Goal: Task Accomplishment & Management: Use online tool/utility

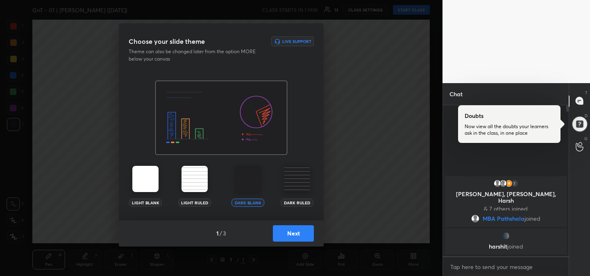
click at [301, 233] on button "Next" at bounding box center [293, 233] width 41 height 16
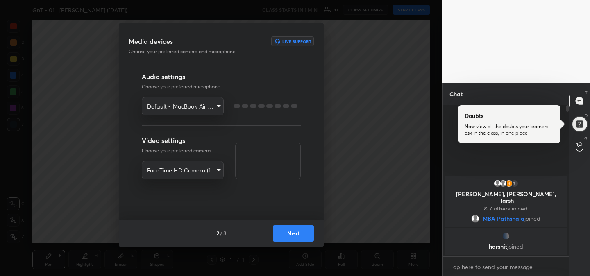
click at [301, 233] on button "Next" at bounding box center [293, 233] width 41 height 16
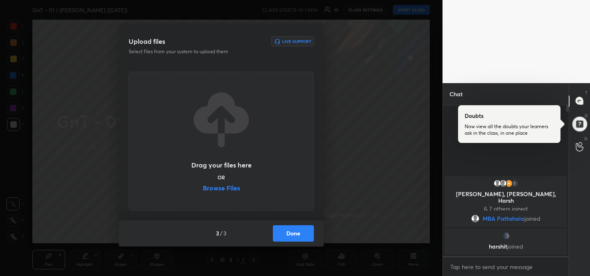
click at [228, 186] on label "Browse Files" at bounding box center [221, 189] width 37 height 9
click at [203, 186] on input "Browse Files" at bounding box center [203, 189] width 0 height 9
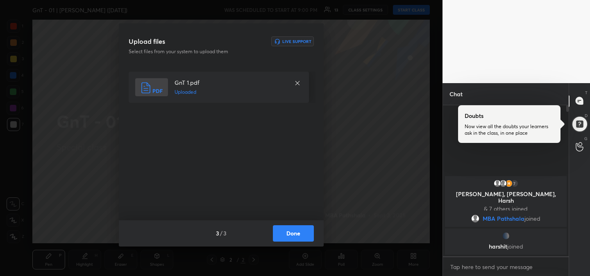
click at [295, 234] on button "Done" at bounding box center [293, 233] width 41 height 16
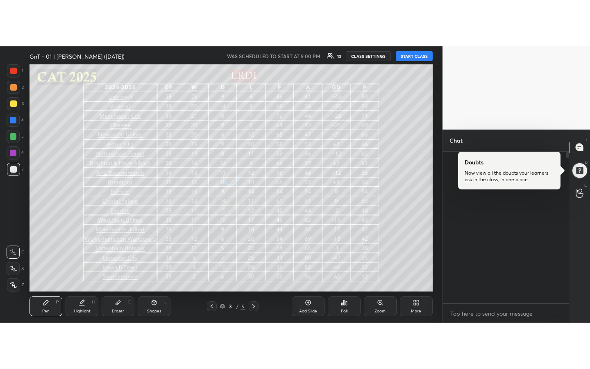
scroll to position [261, 123]
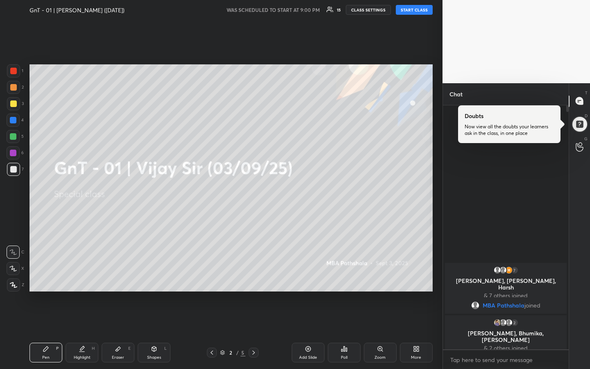
click at [415, 11] on button "START CLASS" at bounding box center [414, 10] width 37 height 10
click at [16, 106] on div at bounding box center [13, 103] width 7 height 7
click at [124, 276] on div "Eraser E" at bounding box center [118, 353] width 33 height 20
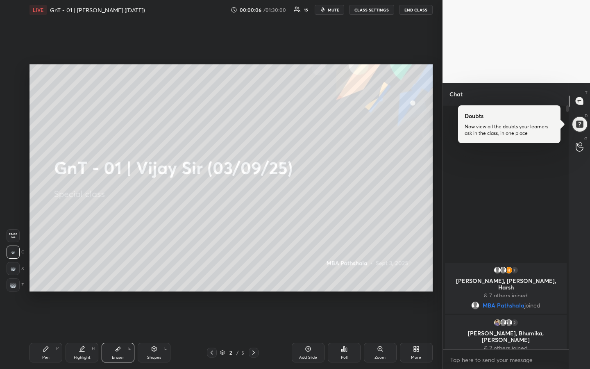
drag, startPoint x: 12, startPoint y: 237, endPoint x: 16, endPoint y: 244, distance: 8.1
click at [12, 237] on span "Erase all" at bounding box center [13, 236] width 12 height 6
click at [48, 276] on div "Pen P" at bounding box center [45, 353] width 33 height 20
click at [15, 90] on div at bounding box center [13, 87] width 7 height 7
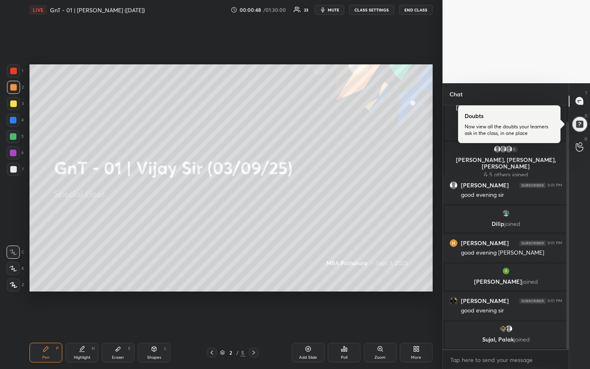
scroll to position [45, 0]
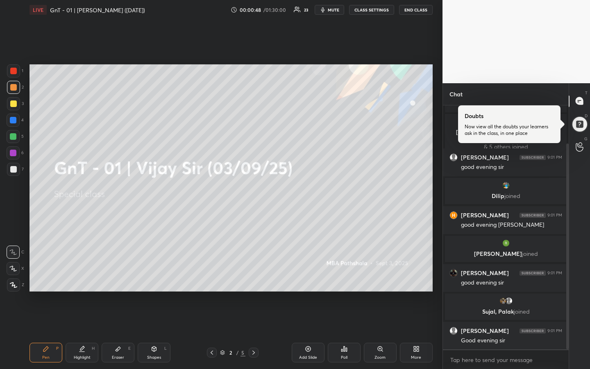
drag, startPoint x: 11, startPoint y: 105, endPoint x: 17, endPoint y: 105, distance: 6.1
click at [11, 105] on div at bounding box center [13, 103] width 7 height 7
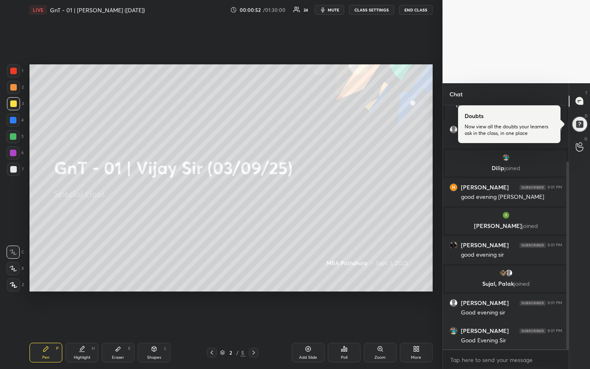
drag, startPoint x: 13, startPoint y: 87, endPoint x: 18, endPoint y: 102, distance: 15.3
click at [13, 88] on div at bounding box center [13, 87] width 7 height 7
click at [14, 136] on div at bounding box center [13, 136] width 7 height 7
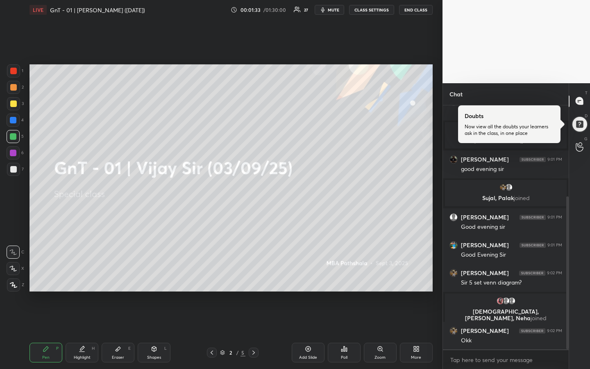
scroll to position [174, 0]
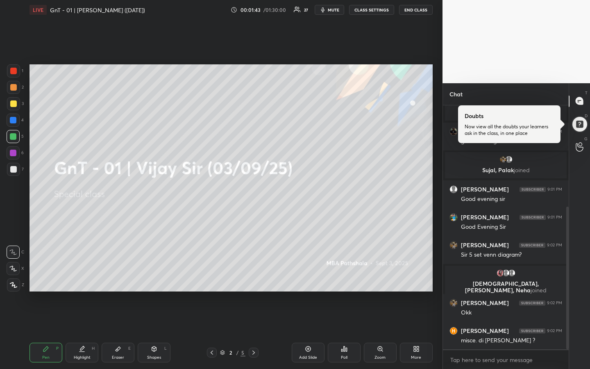
click at [14, 106] on div at bounding box center [13, 103] width 13 height 13
click at [13, 90] on div at bounding box center [13, 87] width 7 height 7
click at [13, 104] on div at bounding box center [13, 103] width 7 height 7
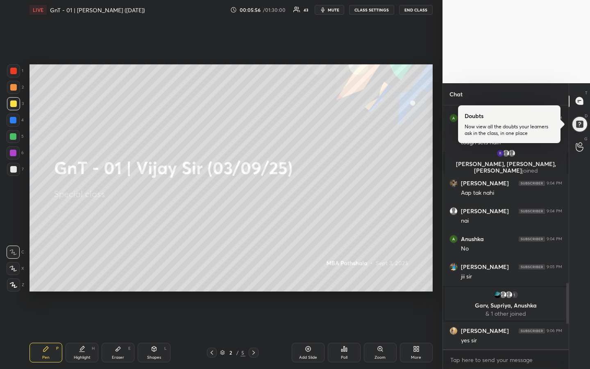
scroll to position [652, 0]
click at [437, 209] on div "1 2 3 4 5 6 7 R O A L C X Z Erase all C X Z LIVE GnT - 01 | [PERSON_NAME] ([DAT…" at bounding box center [221, 184] width 442 height 369
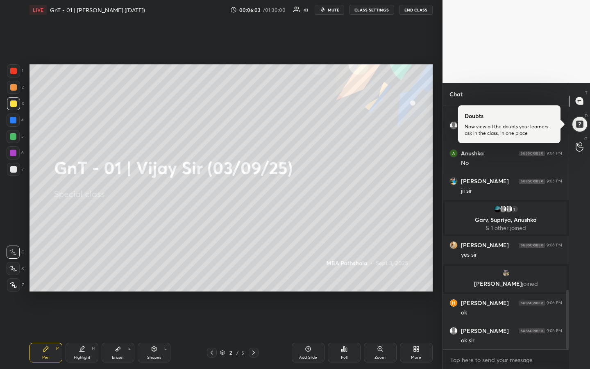
scroll to position [756, 0]
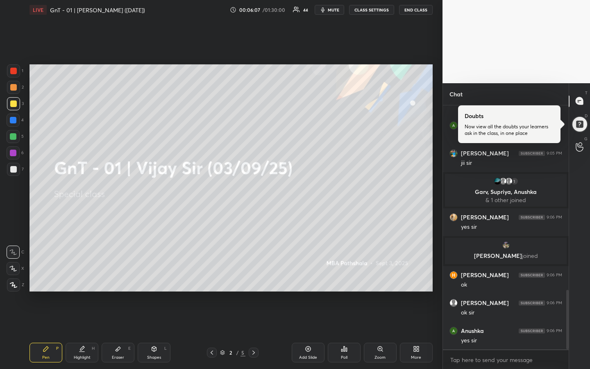
drag, startPoint x: 14, startPoint y: 106, endPoint x: 18, endPoint y: 103, distance: 4.7
click at [14, 105] on div at bounding box center [13, 103] width 13 height 13
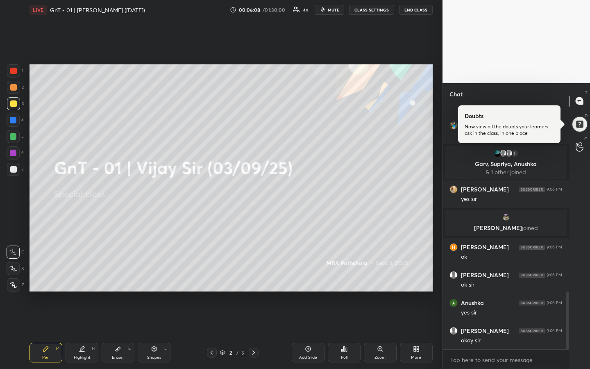
click at [15, 88] on div at bounding box center [13, 87] width 7 height 7
click at [14, 102] on div at bounding box center [13, 103] width 7 height 7
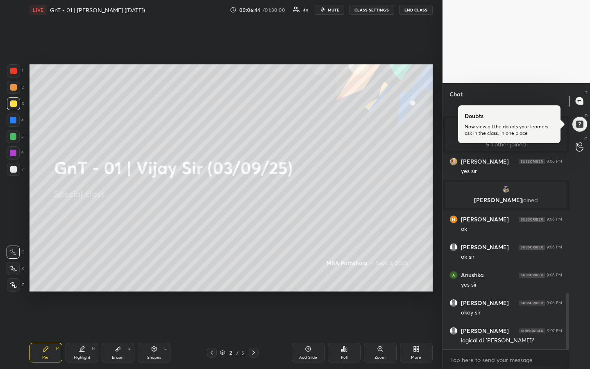
scroll to position [842, 0]
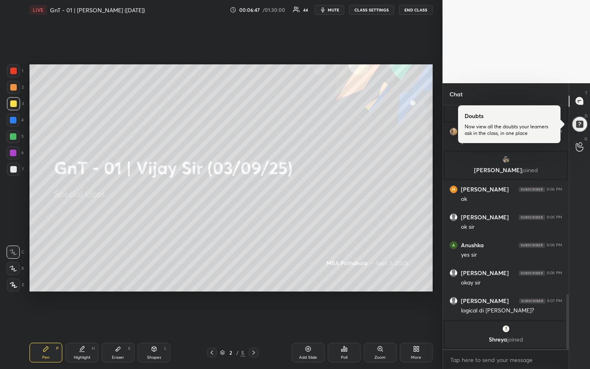
click at [14, 105] on div at bounding box center [13, 103] width 7 height 7
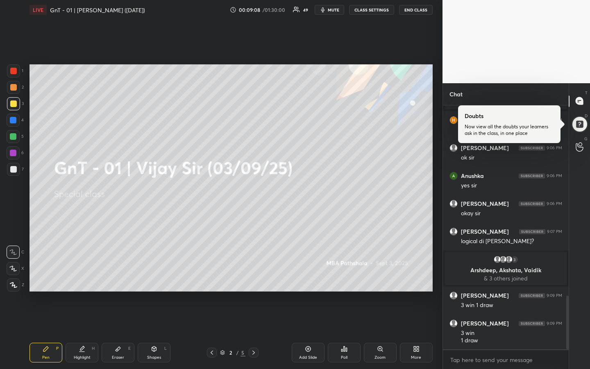
scroll to position [894, 0]
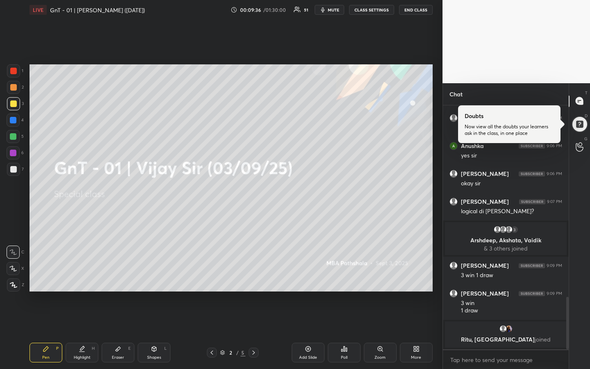
click at [309, 276] on icon at bounding box center [308, 348] width 7 height 7
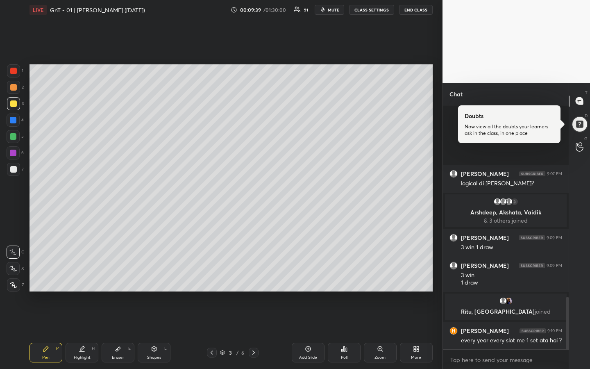
scroll to position [900, 0]
click at [14, 106] on div at bounding box center [13, 103] width 7 height 7
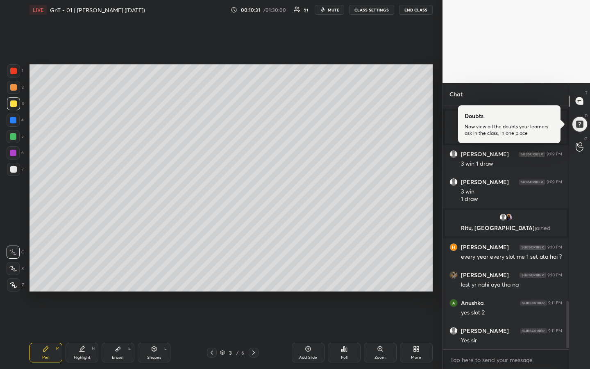
scroll to position [1013, 0]
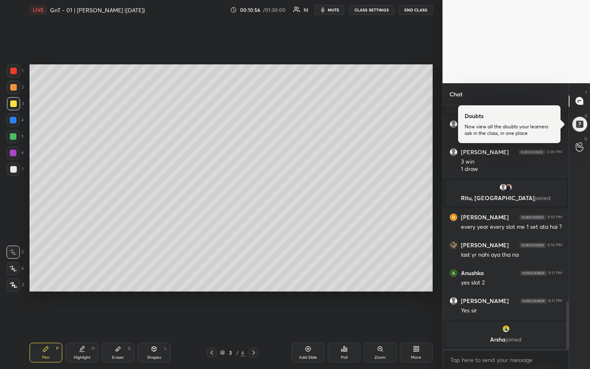
click at [15, 89] on div at bounding box center [13, 87] width 13 height 13
click at [12, 110] on div "1 2 3 4 5 6 7" at bounding box center [15, 121] width 17 height 115
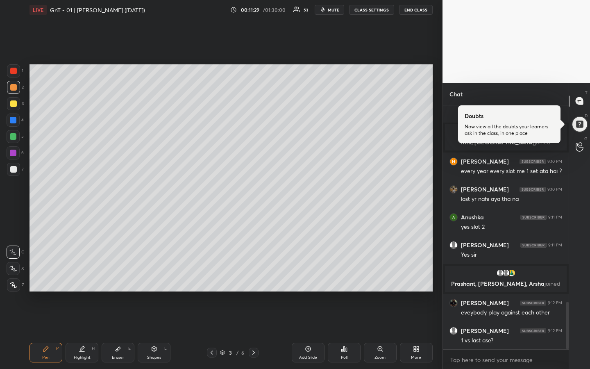
click at [13, 106] on div at bounding box center [13, 103] width 7 height 7
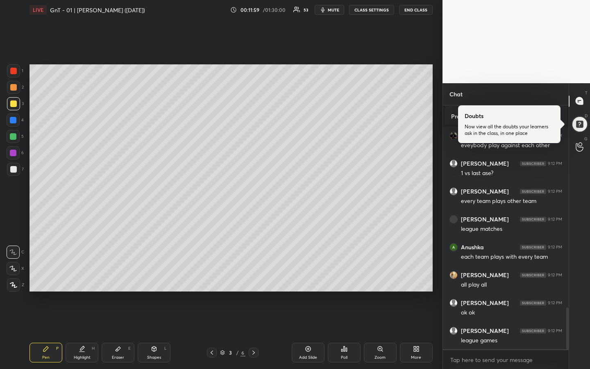
scroll to position [1208, 0]
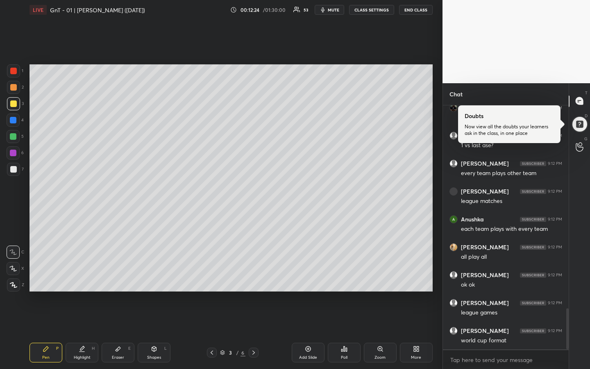
click at [16, 136] on div at bounding box center [13, 136] width 7 height 7
drag, startPoint x: 86, startPoint y: 349, endPoint x: 81, endPoint y: 343, distance: 8.2
click at [86, 276] on div "Highlight H" at bounding box center [82, 353] width 33 height 20
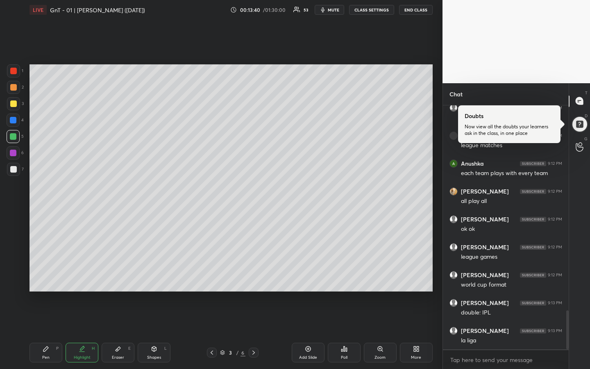
scroll to position [1294, 0]
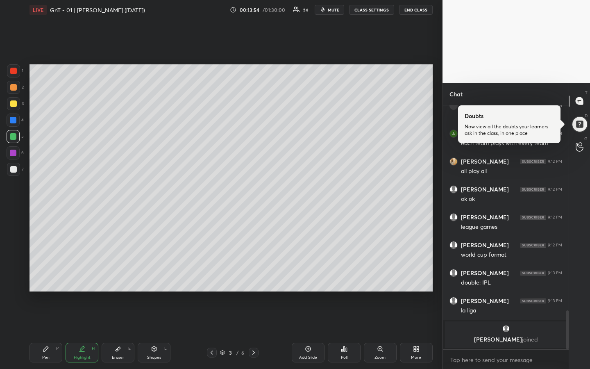
click at [48, 276] on div "Pen P" at bounding box center [45, 353] width 33 height 20
click at [15, 106] on div at bounding box center [13, 103] width 7 height 7
click at [14, 86] on div at bounding box center [13, 87] width 7 height 7
click at [14, 104] on div at bounding box center [13, 103] width 7 height 7
click at [86, 276] on div "Highlight H" at bounding box center [82, 353] width 33 height 20
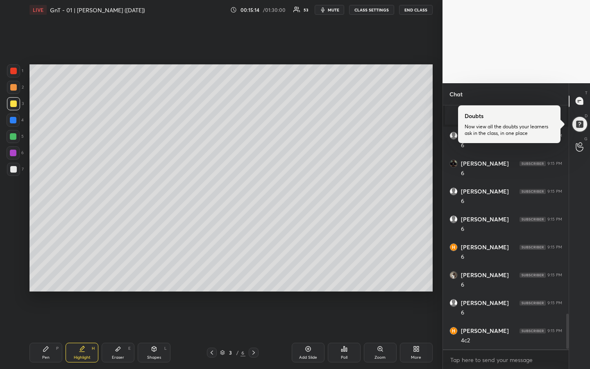
scroll to position [1461, 0]
click at [44, 276] on div "Pen P" at bounding box center [45, 353] width 33 height 20
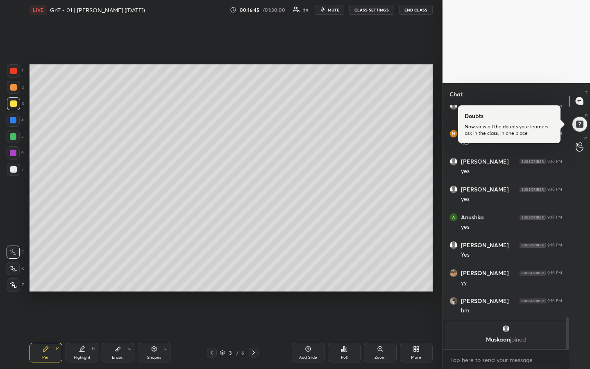
click at [86, 276] on div "Highlight H" at bounding box center [82, 353] width 33 height 20
click at [10, 142] on div "1 2 3 4 5 6 7" at bounding box center [15, 121] width 17 height 115
click at [12, 137] on div at bounding box center [13, 136] width 7 height 7
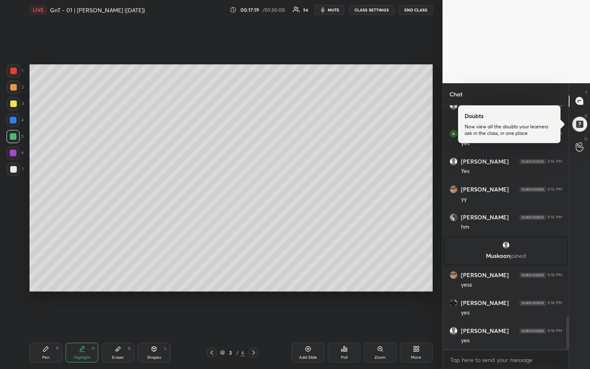
scroll to position [1604, 0]
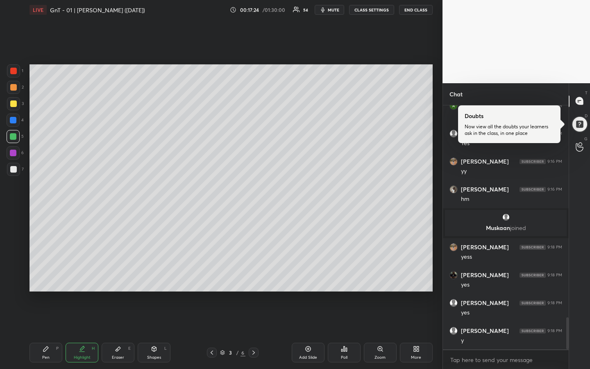
click at [41, 276] on div "Pen P" at bounding box center [45, 353] width 33 height 20
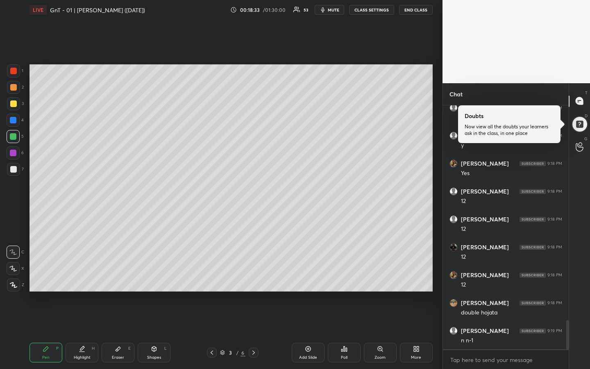
scroll to position [1826, 0]
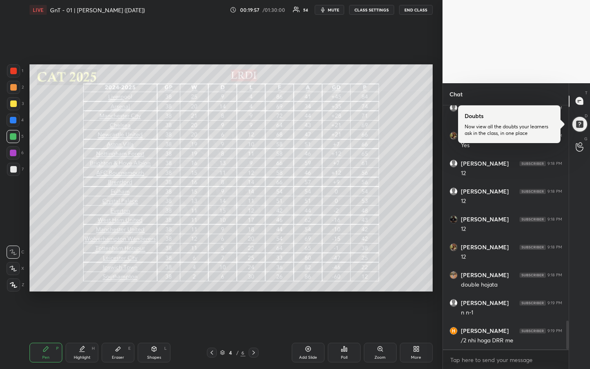
click at [84, 276] on div "Highlight H" at bounding box center [82, 353] width 33 height 20
click at [14, 122] on div at bounding box center [13, 120] width 7 height 7
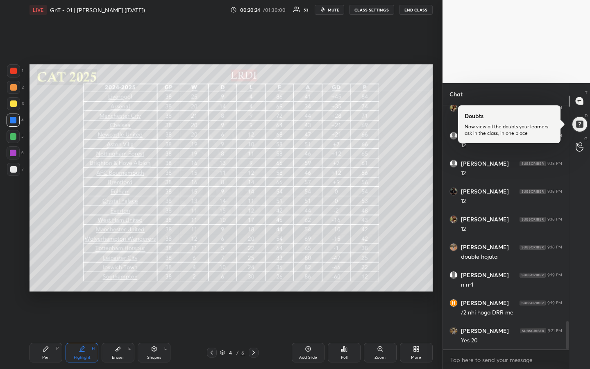
click at [47, 276] on div "Pen P Highlight H Eraser E Shapes L 4 / 6 Add Slide Poll Zoom More" at bounding box center [230, 352] width 403 height 33
click at [45, 276] on div "Pen P" at bounding box center [45, 353] width 33 height 20
click at [87, 276] on div "Highlight H" at bounding box center [82, 353] width 33 height 20
click at [51, 276] on div "Pen P" at bounding box center [45, 353] width 33 height 20
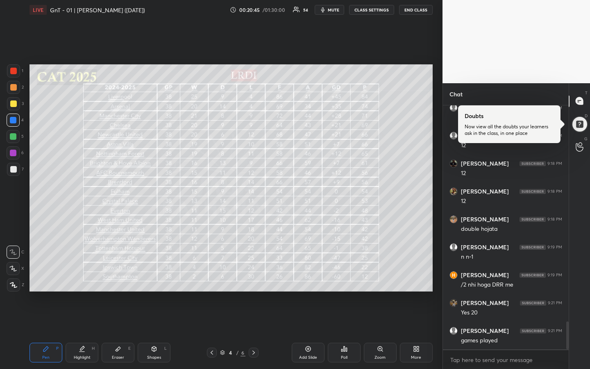
click at [81, 276] on div "Highlight" at bounding box center [82, 357] width 17 height 4
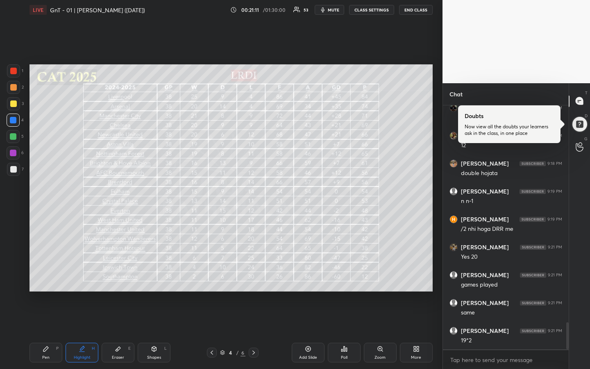
scroll to position [1966, 0]
click at [50, 276] on div "Pen P" at bounding box center [45, 353] width 33 height 20
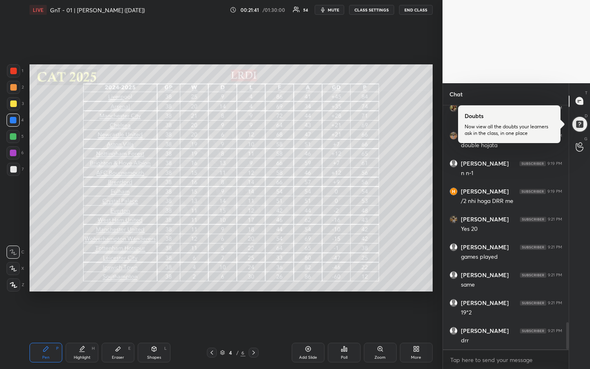
click at [46, 276] on div "Pen" at bounding box center [45, 357] width 7 height 4
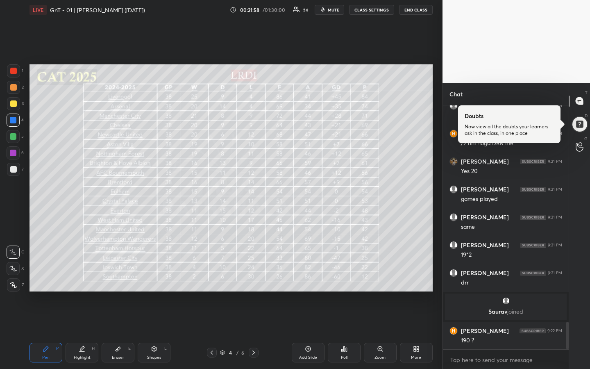
scroll to position [1917, 0]
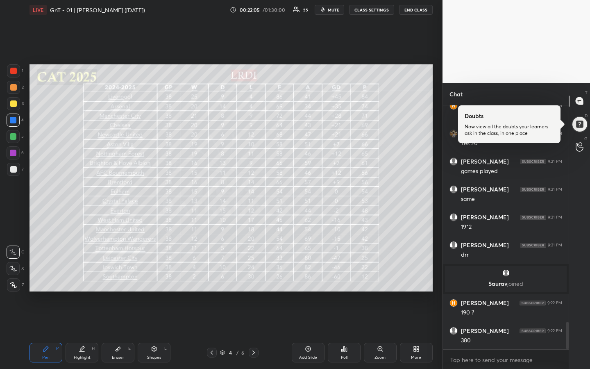
click at [50, 276] on div "Pen P" at bounding box center [45, 353] width 33 height 20
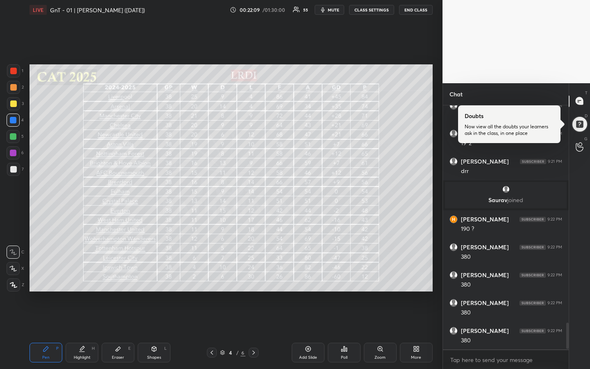
scroll to position [2028, 0]
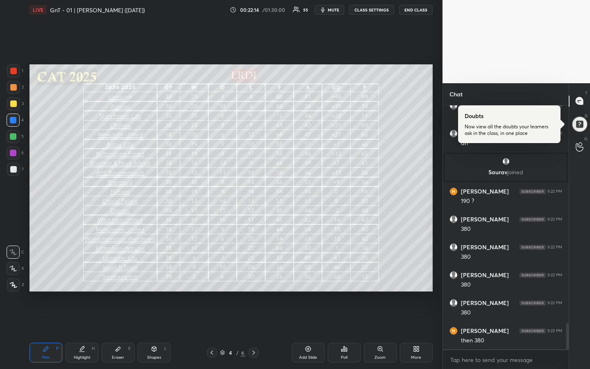
click at [82, 276] on div "Highlight H" at bounding box center [82, 353] width 33 height 20
drag, startPoint x: 48, startPoint y: 354, endPoint x: 49, endPoint y: 343, distance: 11.1
click at [48, 276] on div "Pen P" at bounding box center [45, 353] width 33 height 20
click at [84, 276] on icon at bounding box center [82, 348] width 7 height 7
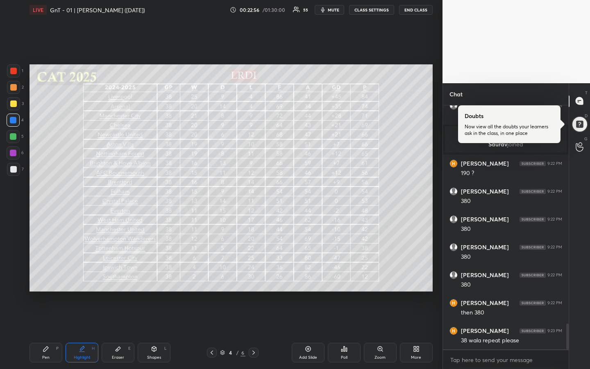
click at [81, 276] on div "Highlight" at bounding box center [82, 357] width 17 height 4
click at [45, 276] on div "Pen P" at bounding box center [45, 353] width 33 height 20
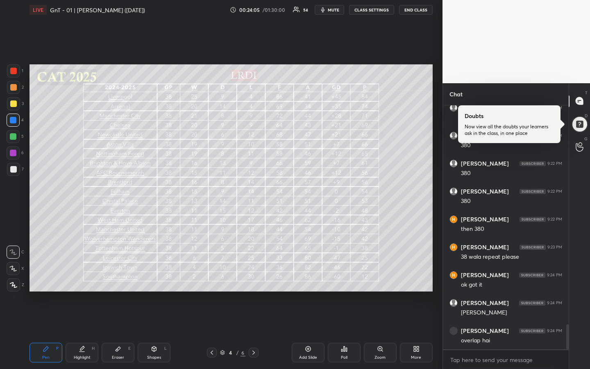
click at [78, 276] on div "Highlight H" at bounding box center [82, 353] width 33 height 20
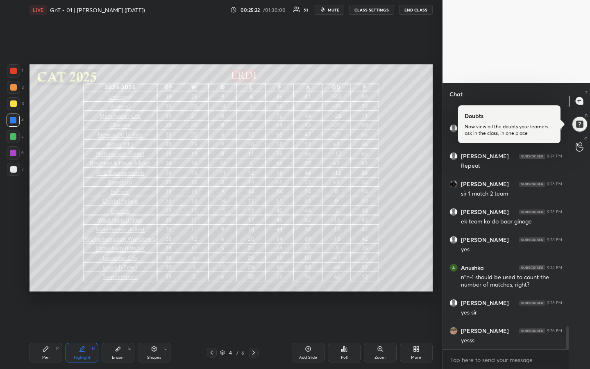
scroll to position [2398, 0]
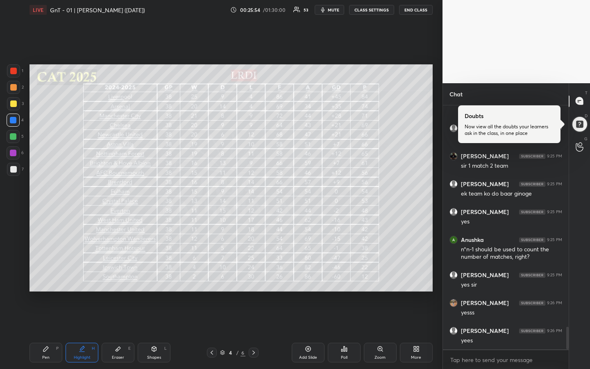
click at [125, 276] on div "Eraser E" at bounding box center [118, 353] width 33 height 20
click at [154, 276] on div "Setting up your live class Poll for secs No correct answer Start poll" at bounding box center [231, 178] width 410 height 316
click at [83, 276] on div "Highlight" at bounding box center [82, 357] width 17 height 4
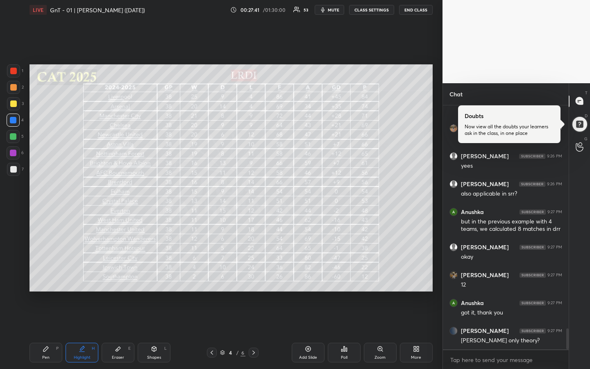
scroll to position [2600, 0]
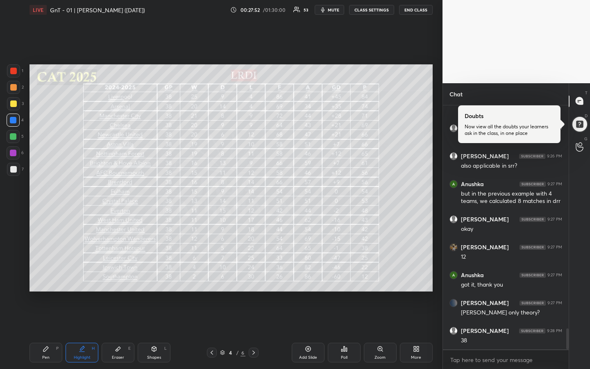
click at [46, 276] on icon at bounding box center [46, 348] width 7 height 7
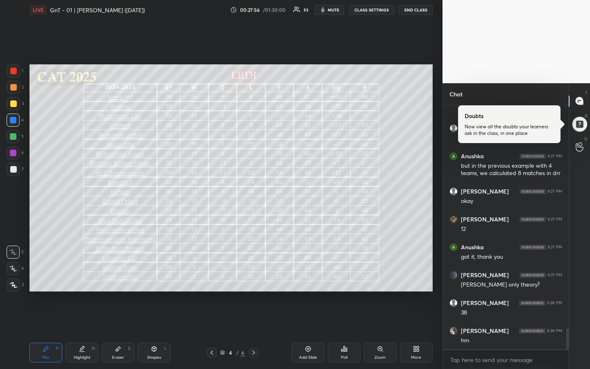
drag, startPoint x: 84, startPoint y: 351, endPoint x: 77, endPoint y: 340, distance: 13.0
click at [84, 276] on icon at bounding box center [81, 352] width 5 height 0
click at [84, 276] on div "Highlight" at bounding box center [82, 357] width 17 height 4
click at [15, 104] on div at bounding box center [13, 103] width 7 height 7
click at [46, 276] on div "Pen" at bounding box center [45, 357] width 7 height 4
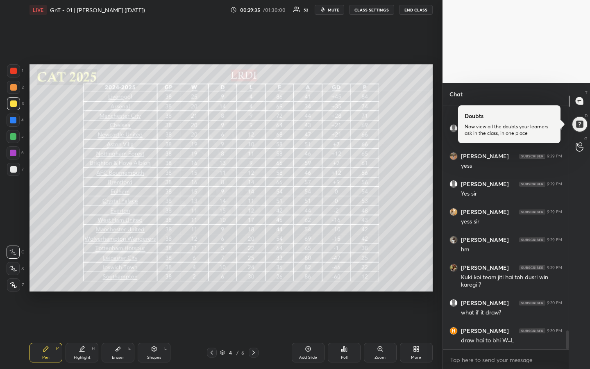
scroll to position [2914, 0]
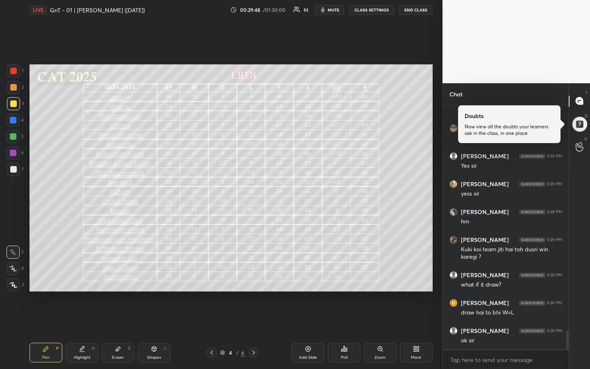
click at [84, 276] on div "Highlight" at bounding box center [82, 357] width 17 height 4
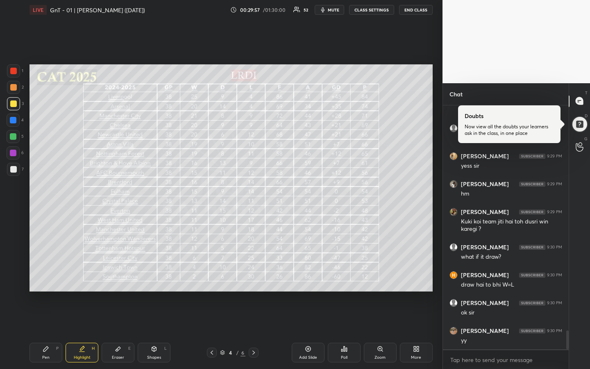
scroll to position [2970, 0]
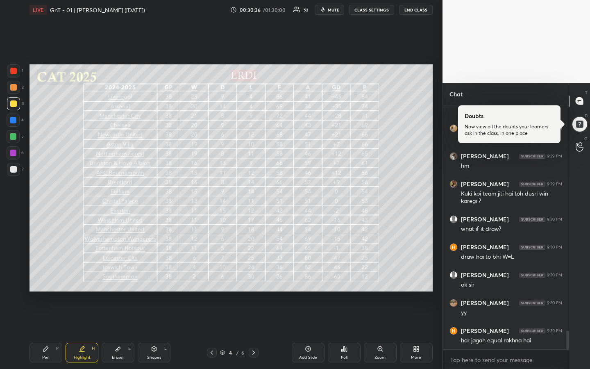
drag, startPoint x: 44, startPoint y: 358, endPoint x: 49, endPoint y: 356, distance: 5.3
click at [45, 276] on div "Pen" at bounding box center [45, 357] width 7 height 4
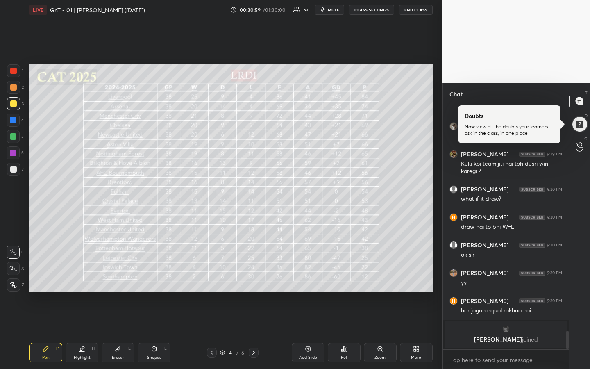
click at [307, 276] on icon at bounding box center [308, 348] width 7 height 7
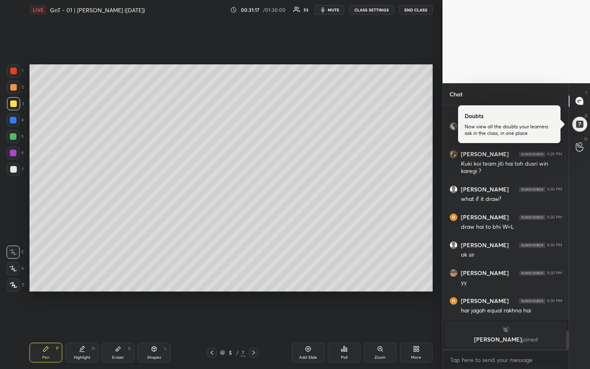
drag, startPoint x: 11, startPoint y: 91, endPoint x: 25, endPoint y: 93, distance: 14.0
click at [13, 93] on div at bounding box center [13, 87] width 13 height 13
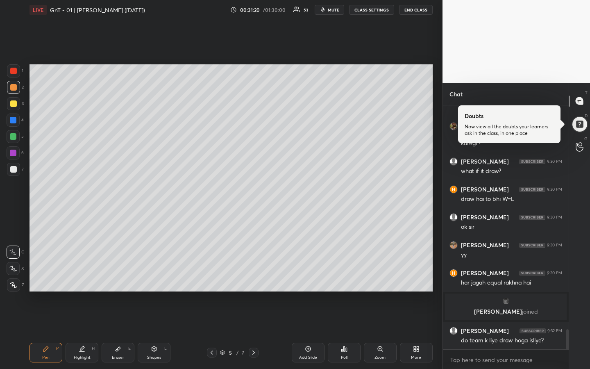
scroll to position [2721, 0]
click at [14, 169] on div at bounding box center [13, 169] width 7 height 7
drag, startPoint x: 82, startPoint y: 351, endPoint x: 93, endPoint y: 338, distance: 16.5
click at [82, 276] on div "Highlight H" at bounding box center [82, 353] width 33 height 20
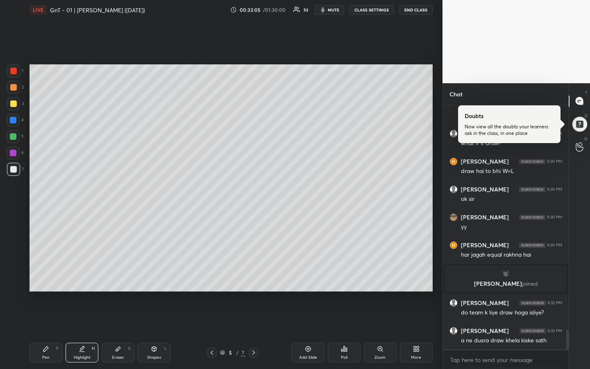
click at [119, 276] on icon at bounding box center [118, 349] width 5 height 5
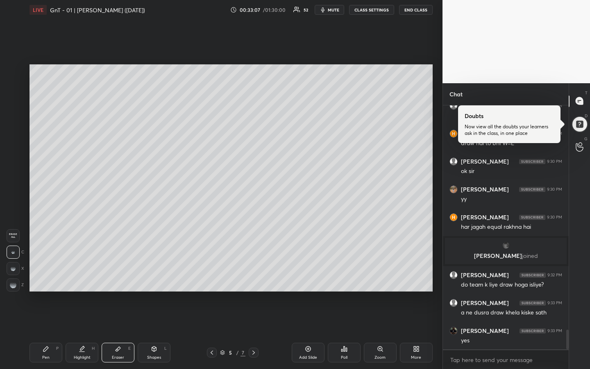
click at [46, 276] on icon at bounding box center [46, 348] width 7 height 7
click at [84, 276] on div "Highlight H" at bounding box center [82, 353] width 33 height 20
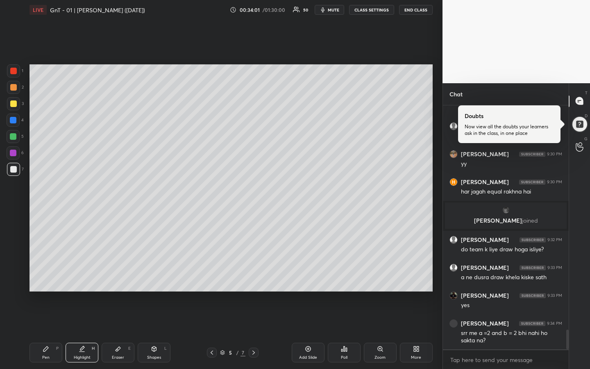
click at [123, 276] on div "Eraser E" at bounding box center [118, 353] width 33 height 20
click at [51, 276] on div "Pen P" at bounding box center [45, 353] width 33 height 20
drag, startPoint x: 86, startPoint y: 349, endPoint x: 114, endPoint y: 308, distance: 49.5
click at [87, 276] on div "Highlight H" at bounding box center [82, 353] width 33 height 20
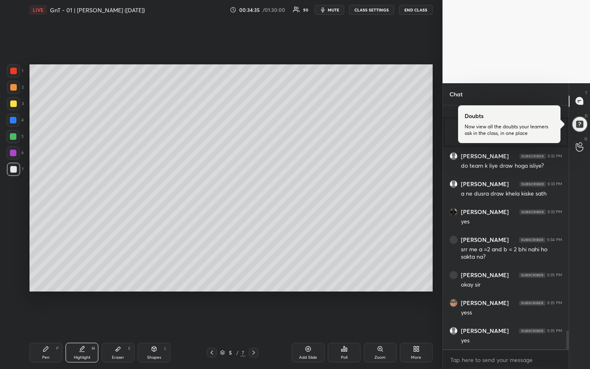
scroll to position [2923, 0]
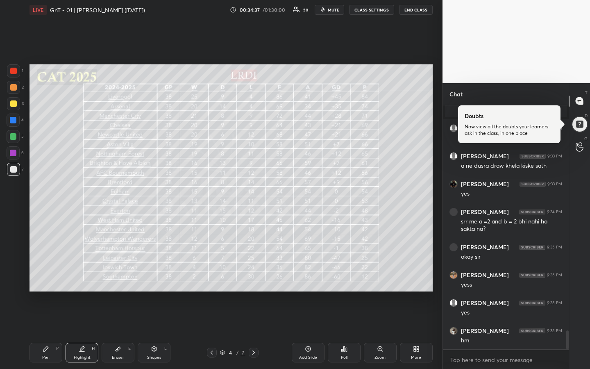
drag, startPoint x: 84, startPoint y: 353, endPoint x: 97, endPoint y: 351, distance: 13.3
click at [85, 276] on div "Highlight H" at bounding box center [82, 353] width 33 height 20
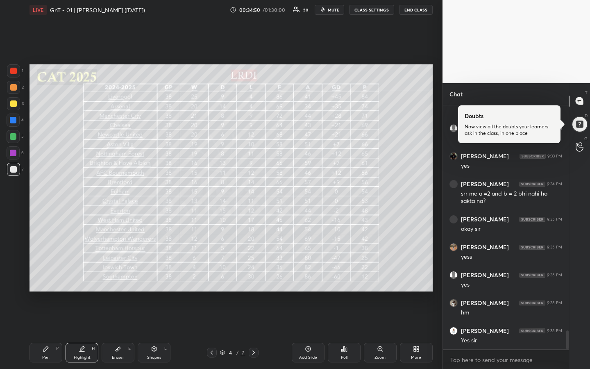
drag, startPoint x: 45, startPoint y: 352, endPoint x: 51, endPoint y: 349, distance: 6.4
click at [47, 276] on div "Pen P" at bounding box center [45, 353] width 33 height 20
click at [86, 276] on div "Highlight H" at bounding box center [82, 353] width 33 height 20
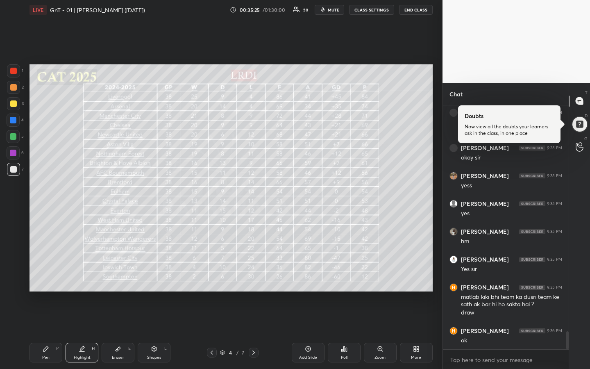
scroll to position [3050, 0]
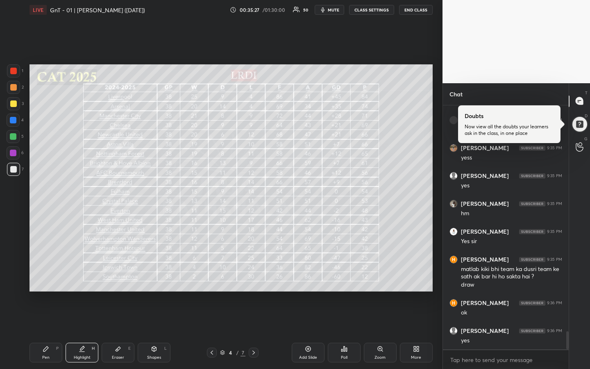
drag, startPoint x: 49, startPoint y: 346, endPoint x: 81, endPoint y: 304, distance: 52.3
click at [49, 276] on icon at bounding box center [46, 348] width 7 height 7
click at [81, 276] on div "Highlight" at bounding box center [82, 357] width 17 height 4
click at [45, 276] on div "Pen" at bounding box center [45, 357] width 7 height 4
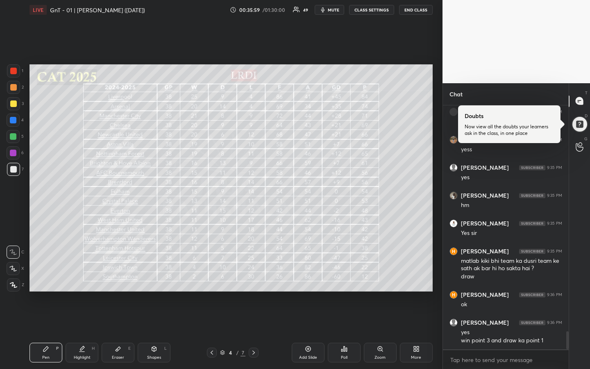
click at [434, 114] on div "Setting up your live class Poll for secs No correct answer Start poll" at bounding box center [231, 178] width 410 height 316
click at [86, 276] on div "Highlight" at bounding box center [82, 357] width 17 height 4
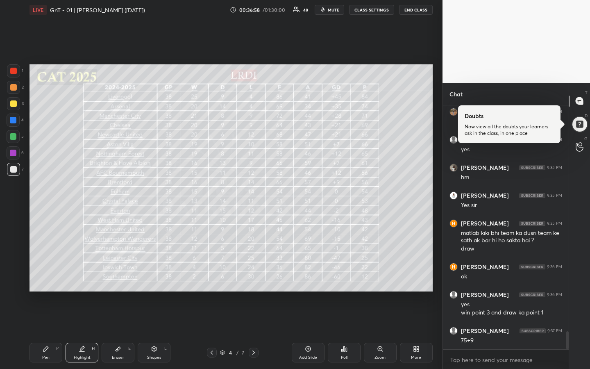
click at [45, 276] on div "Pen" at bounding box center [45, 357] width 7 height 4
click at [309, 276] on icon at bounding box center [308, 348] width 7 height 7
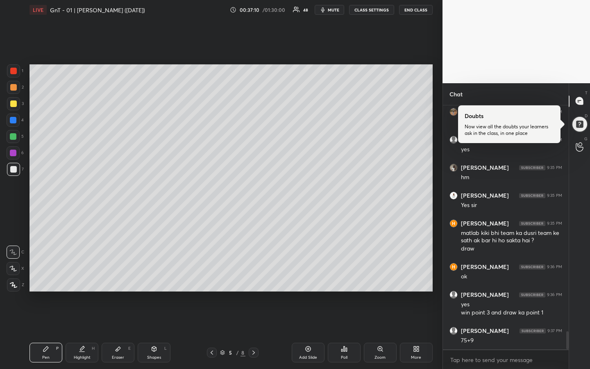
click at [15, 104] on div at bounding box center [13, 103] width 7 height 7
click at [15, 89] on div at bounding box center [13, 87] width 7 height 7
click at [12, 171] on div at bounding box center [13, 169] width 7 height 7
click at [12, 104] on div at bounding box center [13, 103] width 7 height 7
click at [86, 276] on div "Highlight H" at bounding box center [82, 353] width 33 height 20
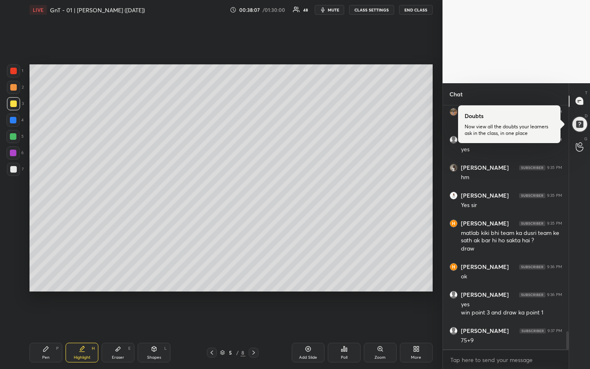
click at [61, 276] on div "LIVE GnT - 01 | [PERSON_NAME] ([DATE]) 00:38:07 / 01:30:00 48 mute CLASS SETTIN…" at bounding box center [231, 184] width 410 height 369
click at [45, 276] on div "Pen P" at bounding box center [45, 353] width 33 height 20
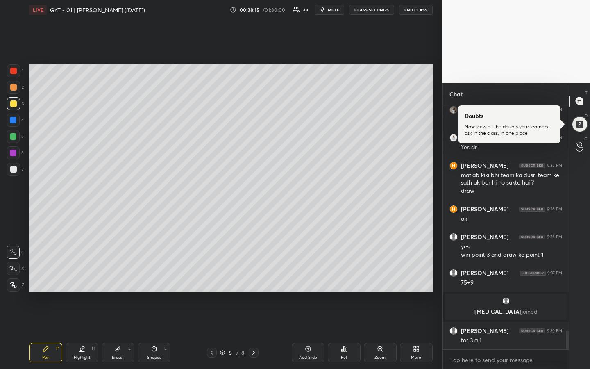
scroll to position [3019, 0]
click at [82, 276] on div "Highlight H" at bounding box center [82, 353] width 33 height 20
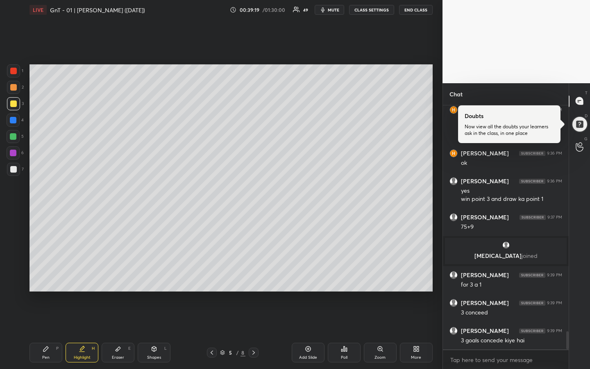
scroll to position [3110, 0]
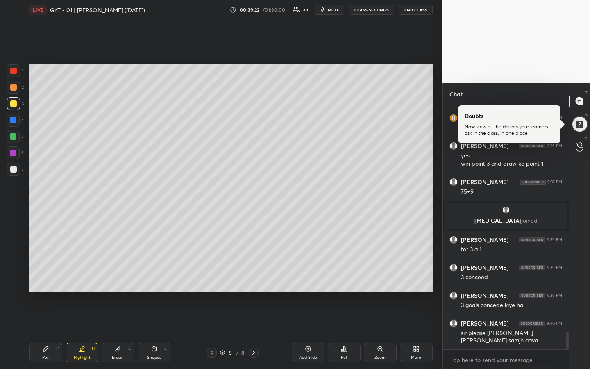
drag, startPoint x: 47, startPoint y: 356, endPoint x: 53, endPoint y: 347, distance: 11.6
click at [47, 276] on div "Pen" at bounding box center [45, 357] width 7 height 4
click at [82, 276] on div "Highlight H" at bounding box center [82, 353] width 33 height 20
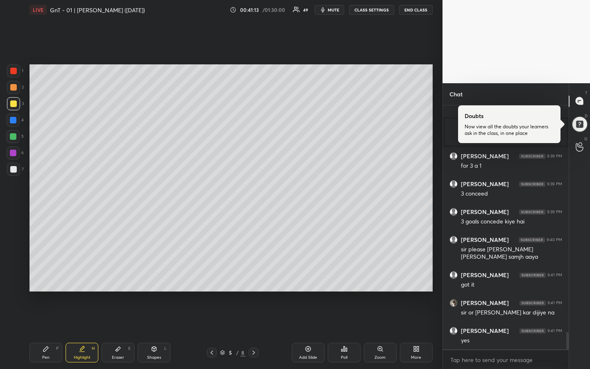
scroll to position [3221, 0]
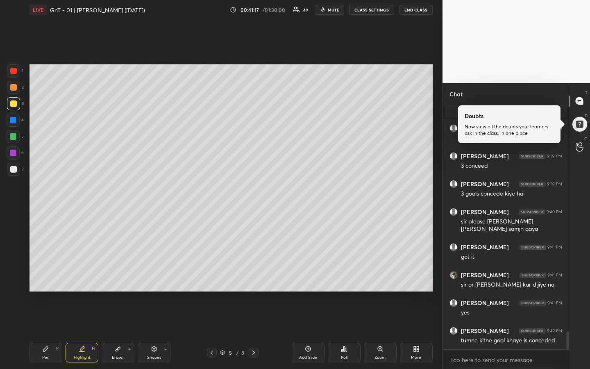
drag, startPoint x: 83, startPoint y: 355, endPoint x: 81, endPoint y: 348, distance: 7.2
click at [82, 276] on div "Highlight" at bounding box center [82, 357] width 17 height 4
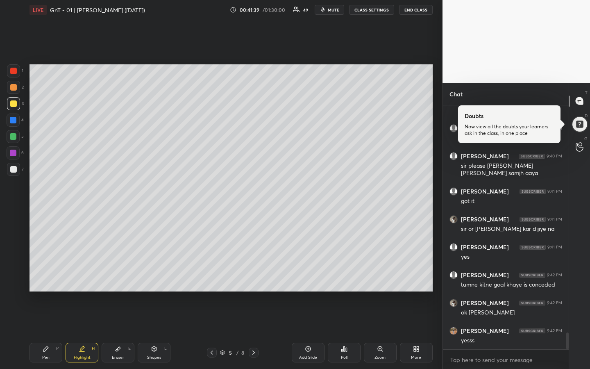
scroll to position [3305, 0]
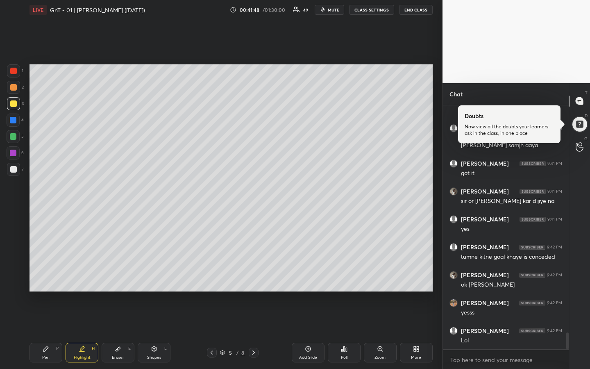
click at [36, 276] on div "Pen P" at bounding box center [45, 353] width 33 height 20
click at [16, 104] on div at bounding box center [13, 103] width 13 height 13
click at [16, 172] on div at bounding box center [13, 169] width 13 height 13
click at [85, 276] on div "Highlight H" at bounding box center [82, 353] width 33 height 20
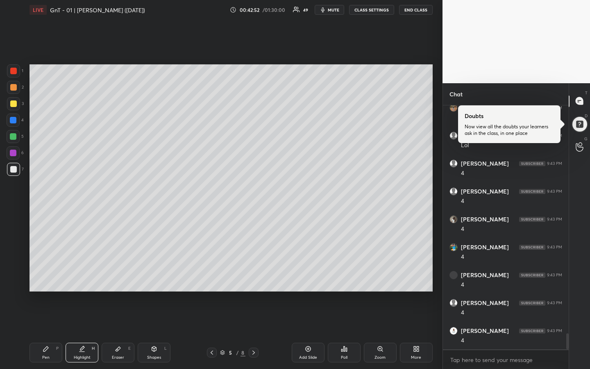
scroll to position [3528, 0]
click at [43, 276] on div "Pen P" at bounding box center [45, 353] width 33 height 20
click at [14, 89] on div at bounding box center [13, 87] width 7 height 7
click at [86, 276] on div "Highlight H" at bounding box center [82, 353] width 33 height 20
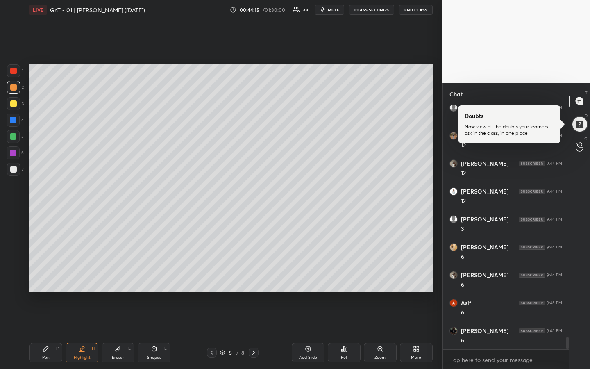
scroll to position [4706, 0]
click at [41, 276] on div "Pen P" at bounding box center [45, 353] width 33 height 20
click at [84, 276] on div "Highlight H" at bounding box center [82, 353] width 33 height 20
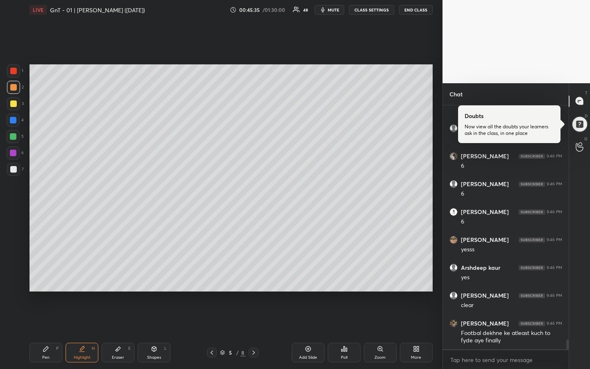
click at [89, 276] on div "Highlight H" at bounding box center [82, 353] width 33 height 20
drag, startPoint x: 16, startPoint y: 100, endPoint x: 27, endPoint y: 96, distance: 11.7
click at [16, 102] on div at bounding box center [13, 103] width 13 height 13
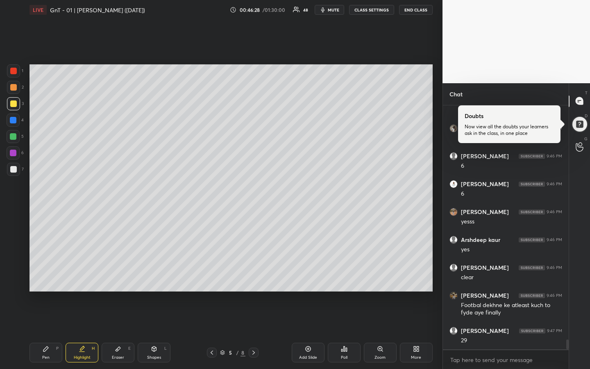
click at [50, 276] on div "Pen P" at bounding box center [45, 353] width 33 height 20
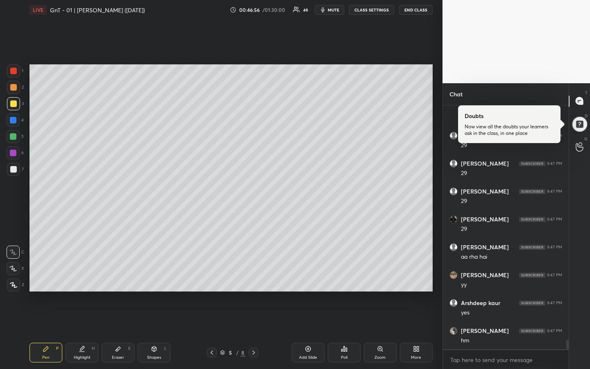
scroll to position [6087, 0]
click at [14, 138] on div at bounding box center [13, 136] width 7 height 7
click at [53, 276] on div "Pen P" at bounding box center [45, 353] width 33 height 20
click at [14, 104] on div at bounding box center [13, 103] width 7 height 7
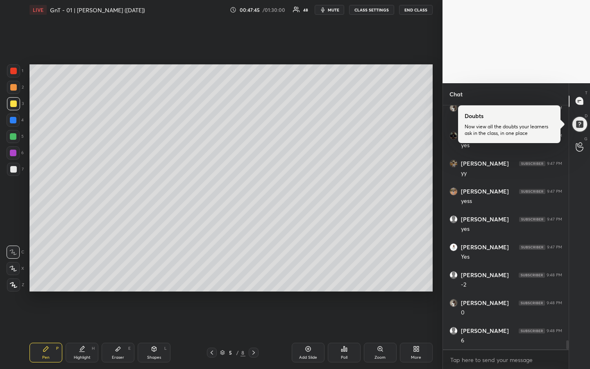
scroll to position [6254, 0]
drag, startPoint x: 90, startPoint y: 351, endPoint x: 95, endPoint y: 338, distance: 13.2
click at [90, 276] on div "Highlight H" at bounding box center [82, 353] width 33 height 20
click at [14, 169] on div at bounding box center [13, 169] width 7 height 7
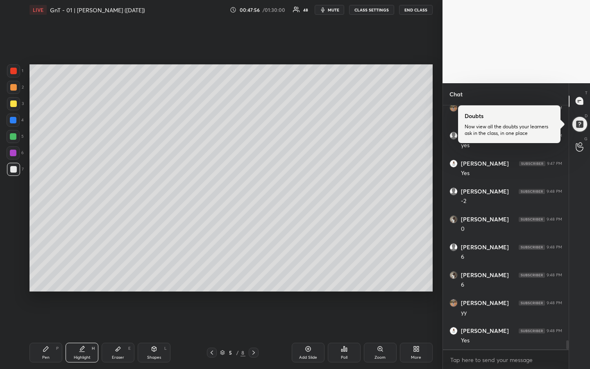
scroll to position [6337, 0]
click at [48, 276] on div "Pen P" at bounding box center [45, 353] width 33 height 20
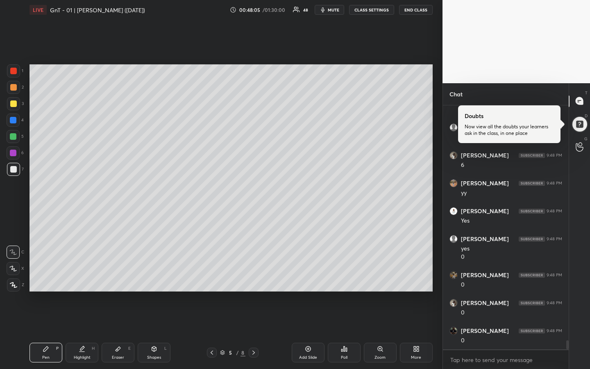
scroll to position [6457, 0]
click at [76, 276] on div "Highlight H" at bounding box center [82, 353] width 33 height 20
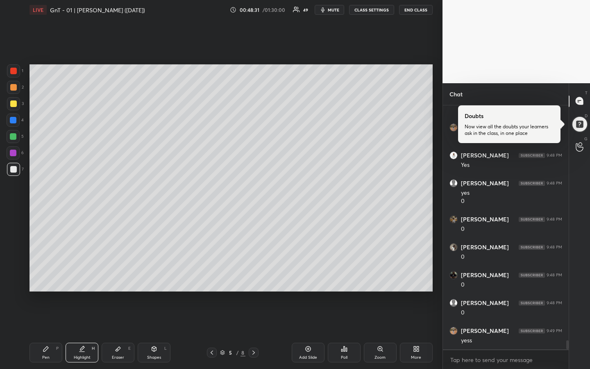
scroll to position [6513, 0]
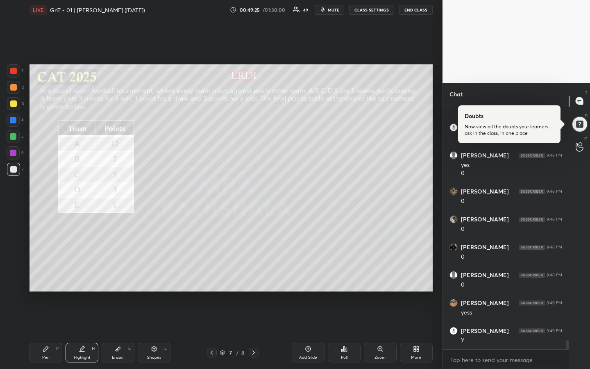
click at [12, 107] on div at bounding box center [13, 103] width 13 height 13
click at [84, 276] on icon at bounding box center [82, 348] width 7 height 7
click at [45, 276] on div "Pen" at bounding box center [45, 357] width 7 height 4
click at [81, 276] on div "Highlight" at bounding box center [82, 357] width 17 height 4
click at [48, 276] on div "Pen P" at bounding box center [45, 353] width 33 height 20
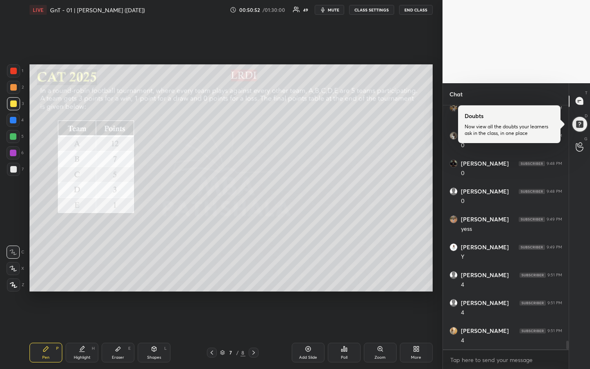
scroll to position [6624, 0]
drag, startPoint x: 157, startPoint y: 350, endPoint x: 151, endPoint y: 351, distance: 6.2
click at [157, 276] on icon at bounding box center [154, 348] width 7 height 7
click at [11, 276] on div at bounding box center [13, 284] width 13 height 13
click at [42, 276] on div "Pen P" at bounding box center [45, 353] width 33 height 20
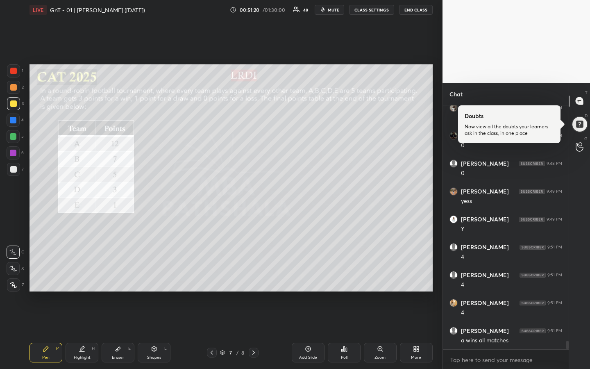
click at [11, 168] on div at bounding box center [13, 169] width 7 height 7
click at [79, 276] on div "Highlight H" at bounding box center [82, 353] width 33 height 20
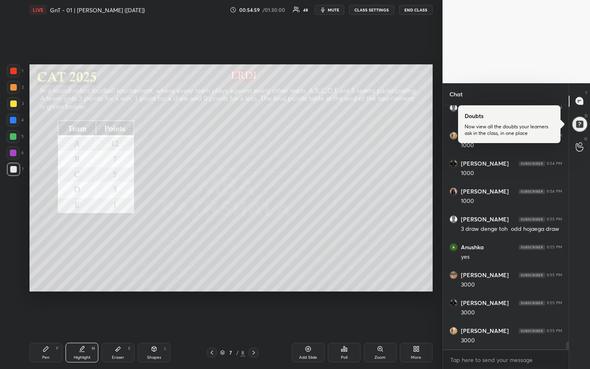
scroll to position [7719, 0]
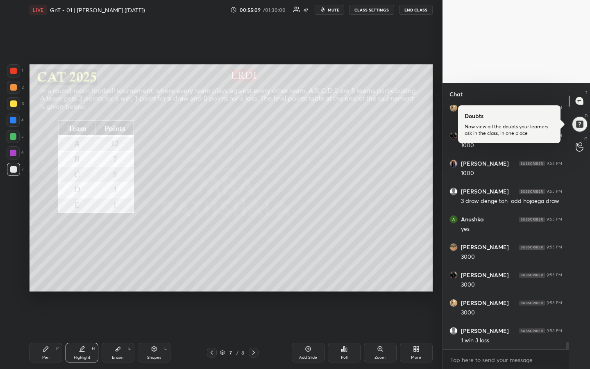
click at [41, 276] on div "Pen P" at bounding box center [45, 353] width 33 height 20
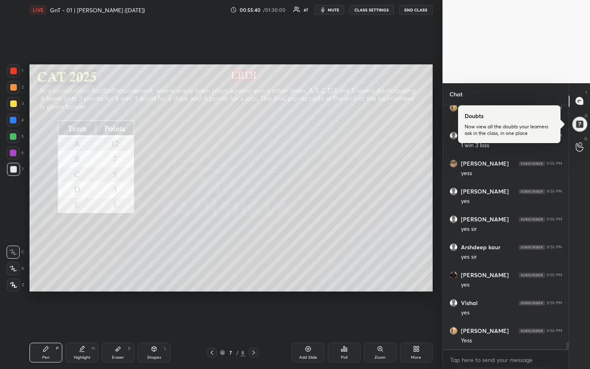
scroll to position [7942, 0]
click at [16, 83] on div at bounding box center [13, 87] width 13 height 13
click at [82, 276] on div "Highlight" at bounding box center [82, 357] width 17 height 4
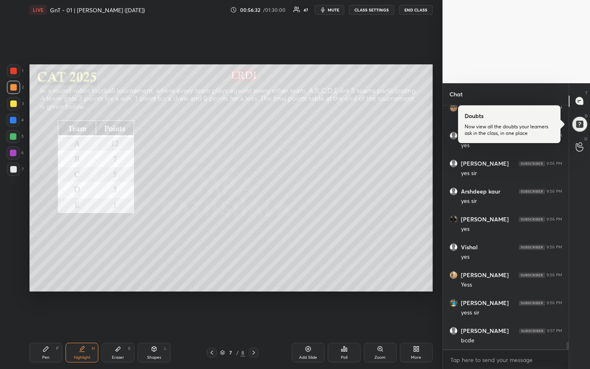
scroll to position [7998, 0]
drag, startPoint x: 47, startPoint y: 359, endPoint x: 55, endPoint y: 345, distance: 16.7
click at [45, 276] on div "Pen" at bounding box center [45, 357] width 7 height 4
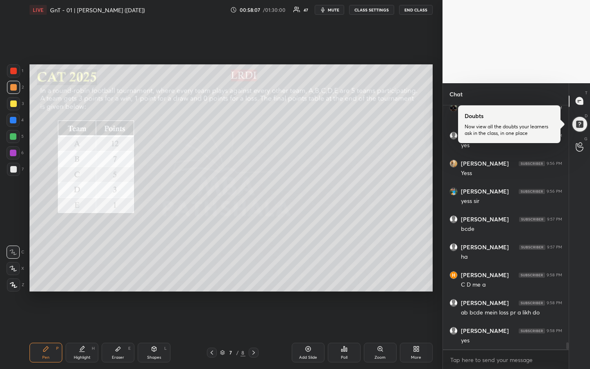
scroll to position [8109, 0]
click at [86, 276] on div "Highlight H" at bounding box center [82, 353] width 33 height 20
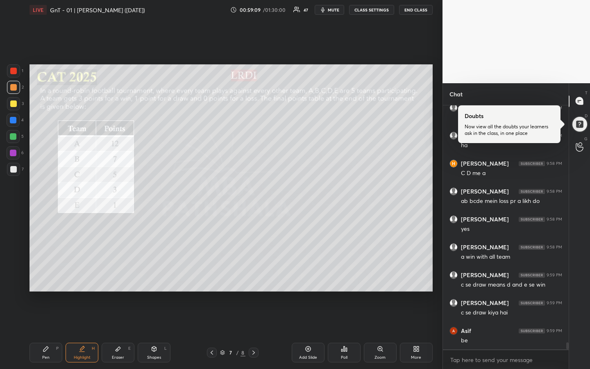
scroll to position [8220, 0]
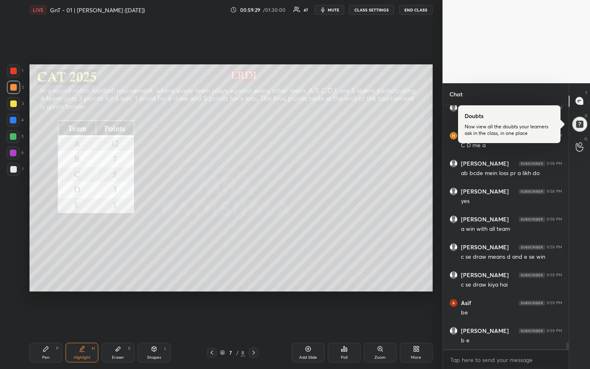
click at [41, 276] on div "Pen P" at bounding box center [45, 353] width 33 height 20
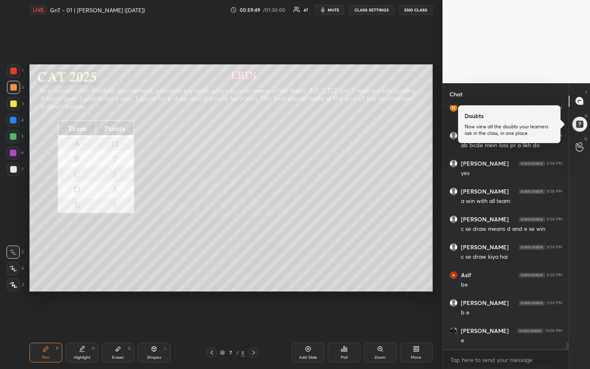
drag, startPoint x: 85, startPoint y: 350, endPoint x: 88, endPoint y: 330, distance: 20.3
click at [86, 276] on div "Highlight H" at bounding box center [82, 353] width 33 height 20
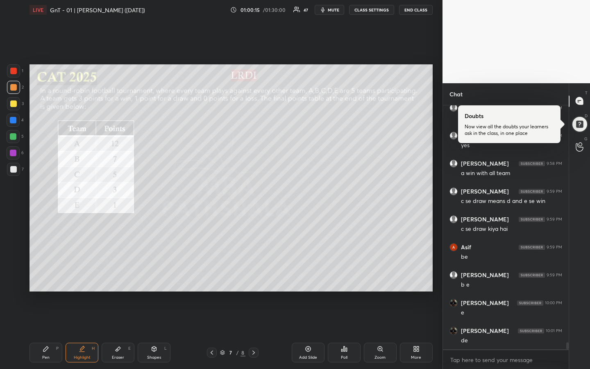
scroll to position [8304, 0]
drag, startPoint x: 43, startPoint y: 350, endPoint x: 58, endPoint y: 315, distance: 37.8
click at [44, 276] on icon at bounding box center [45, 348] width 5 height 5
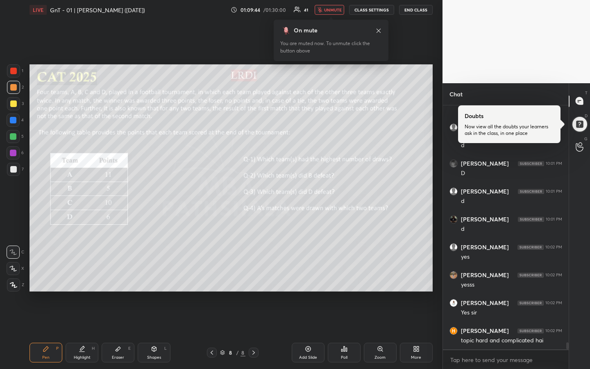
scroll to position [8535, 0]
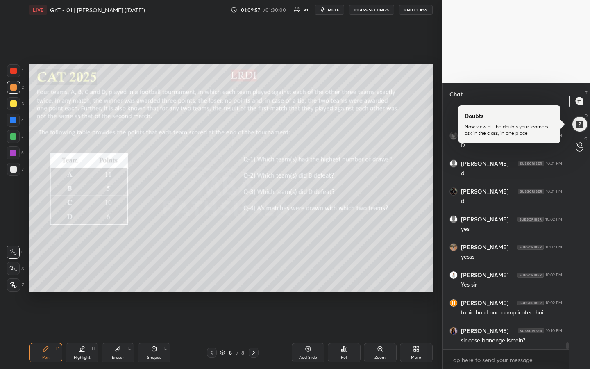
click at [86, 276] on div "Highlight H" at bounding box center [82, 353] width 33 height 20
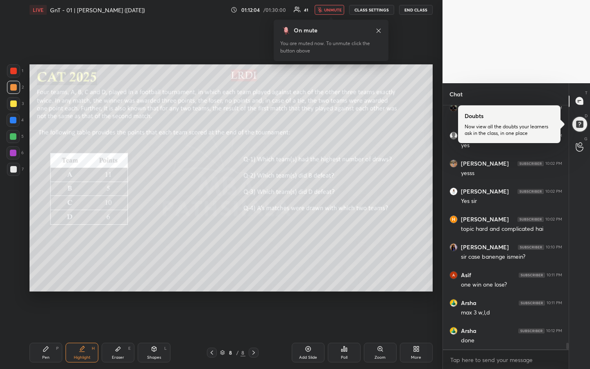
scroll to position [8647, 0]
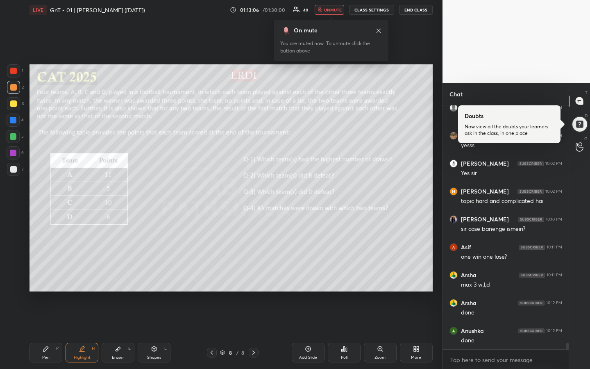
click at [45, 276] on div "Pen" at bounding box center [45, 357] width 7 height 4
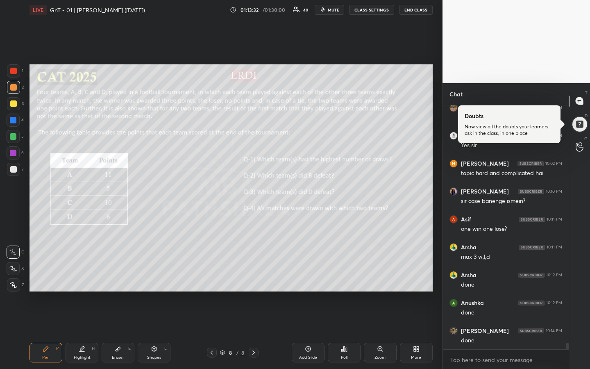
click at [81, 276] on div "Highlight" at bounding box center [82, 357] width 17 height 4
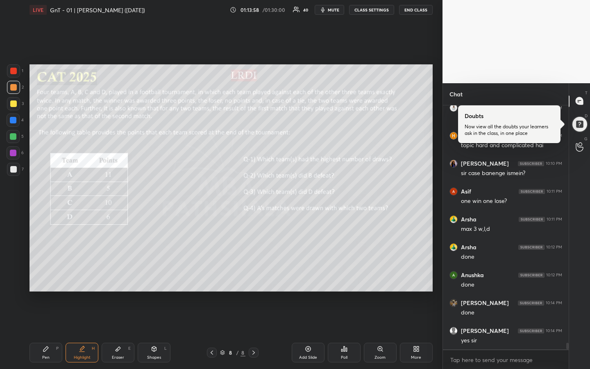
scroll to position [8730, 0]
click at [43, 276] on div "Pen P" at bounding box center [45, 353] width 33 height 20
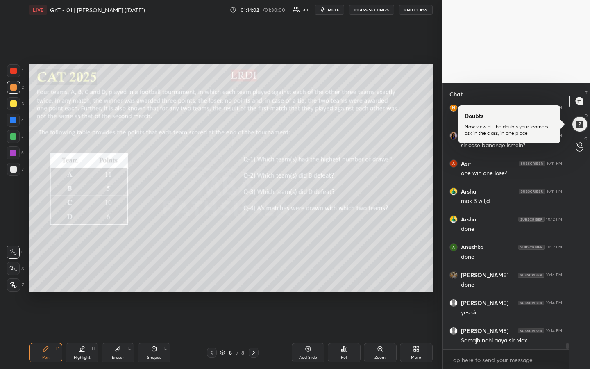
click at [12, 106] on div at bounding box center [13, 103] width 7 height 7
click at [80, 276] on icon at bounding box center [82, 348] width 7 height 7
click at [13, 136] on div at bounding box center [13, 136] width 7 height 7
click at [45, 276] on icon at bounding box center [45, 348] width 5 height 5
drag, startPoint x: 78, startPoint y: 354, endPoint x: 136, endPoint y: 313, distance: 71.4
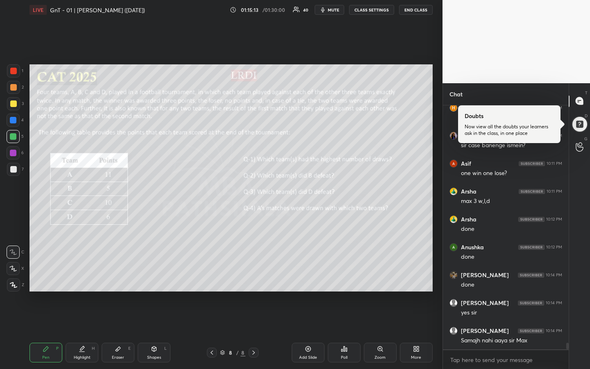
click at [79, 276] on div "Highlight H" at bounding box center [82, 353] width 33 height 20
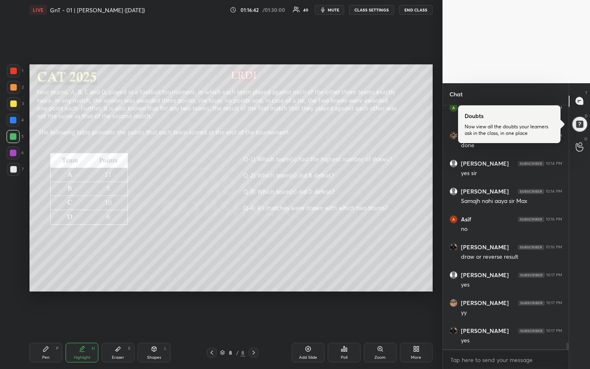
scroll to position [8897, 0]
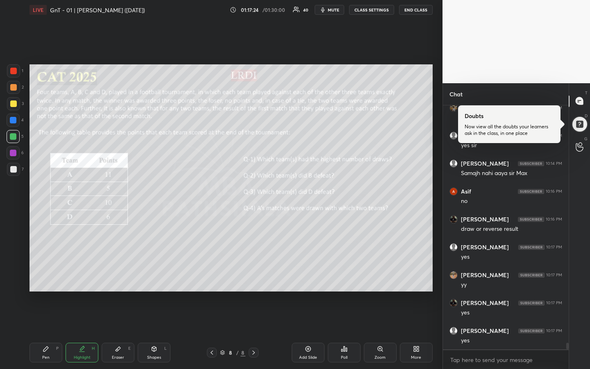
click at [125, 276] on div "Eraser E" at bounding box center [118, 353] width 33 height 20
drag, startPoint x: 12, startPoint y: 284, endPoint x: 16, endPoint y: 289, distance: 6.8
click at [16, 276] on div at bounding box center [13, 284] width 13 height 13
click at [47, 276] on div "Pen P" at bounding box center [45, 353] width 33 height 20
click at [16, 107] on div at bounding box center [13, 103] width 13 height 13
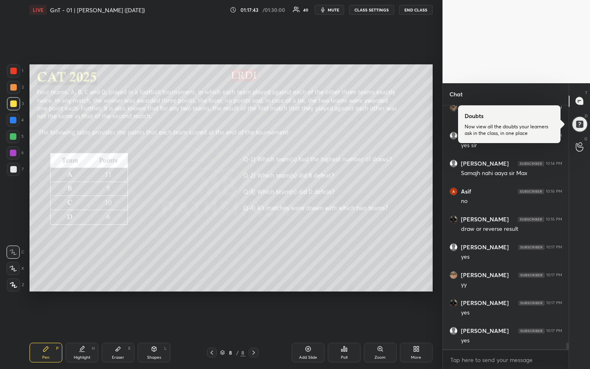
drag, startPoint x: 162, startPoint y: 357, endPoint x: 157, endPoint y: 355, distance: 6.1
click at [162, 276] on div "Shapes L" at bounding box center [154, 353] width 33 height 20
click at [15, 276] on icon at bounding box center [14, 284] width 6 height 6
click at [50, 276] on div "Pen P" at bounding box center [45, 353] width 33 height 20
click at [13, 171] on div at bounding box center [13, 169] width 7 height 7
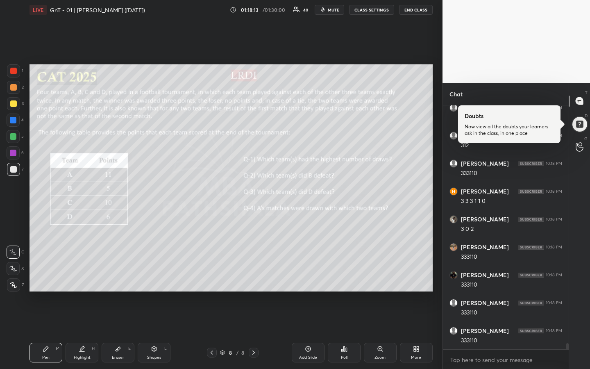
scroll to position [9148, 0]
click at [80, 276] on div "Highlight" at bounding box center [82, 357] width 17 height 4
drag, startPoint x: 43, startPoint y: 348, endPoint x: 48, endPoint y: 348, distance: 4.1
click at [43, 276] on icon at bounding box center [45, 348] width 5 height 5
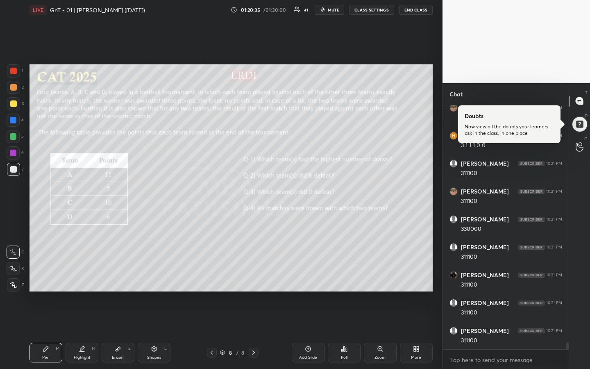
scroll to position [8320, 0]
click at [15, 137] on div at bounding box center [13, 136] width 7 height 7
click at [84, 276] on icon at bounding box center [82, 348] width 7 height 7
click at [45, 276] on div "Pen P" at bounding box center [45, 353] width 33 height 20
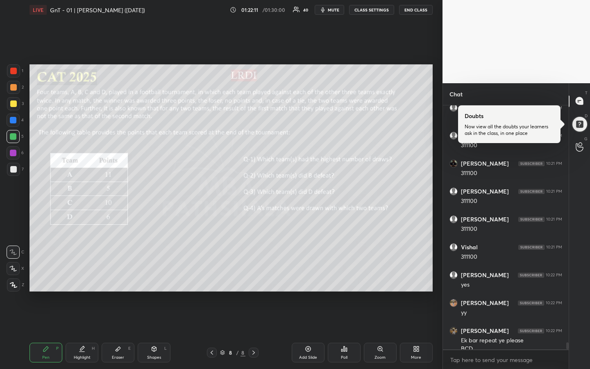
scroll to position [8412, 0]
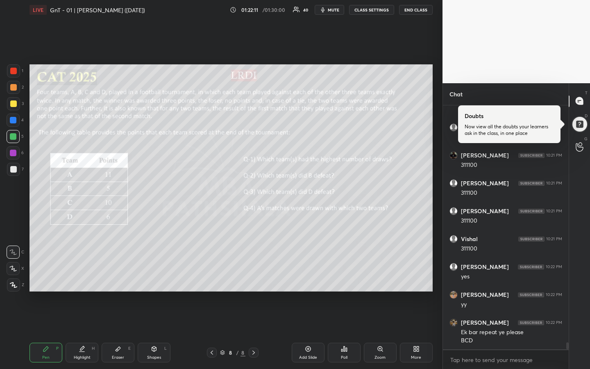
click at [84, 276] on icon at bounding box center [82, 348] width 7 height 7
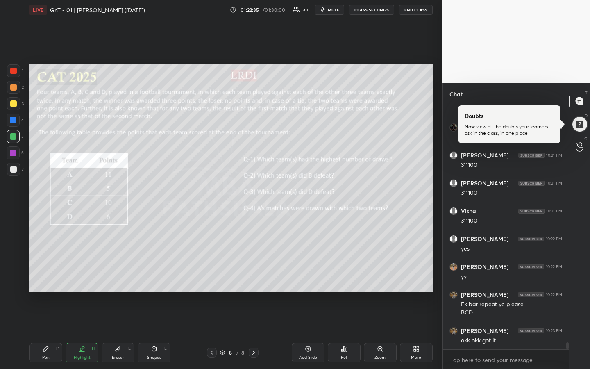
click at [46, 276] on div "Pen" at bounding box center [45, 357] width 7 height 4
click at [85, 276] on div "Highlight H" at bounding box center [82, 353] width 33 height 20
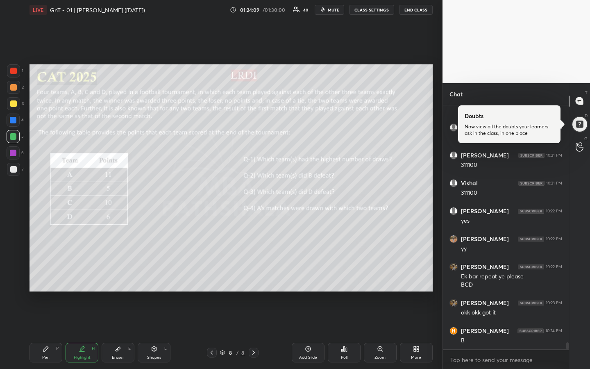
drag, startPoint x: 52, startPoint y: 347, endPoint x: 54, endPoint y: 320, distance: 27.1
click at [52, 276] on div "Pen P" at bounding box center [45, 353] width 33 height 20
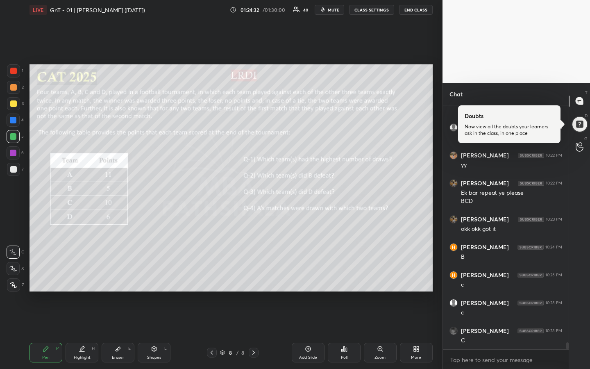
scroll to position [8579, 0]
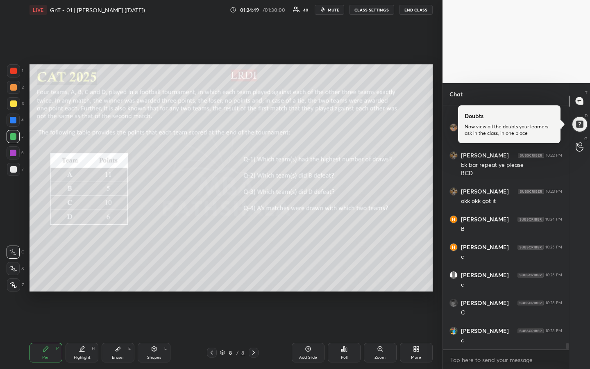
click at [12, 106] on div at bounding box center [13, 103] width 7 height 7
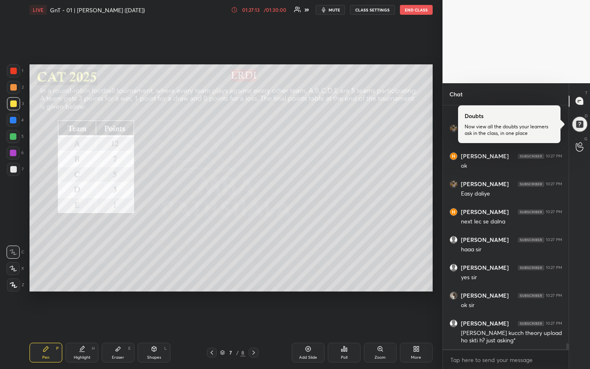
scroll to position [9450, 0]
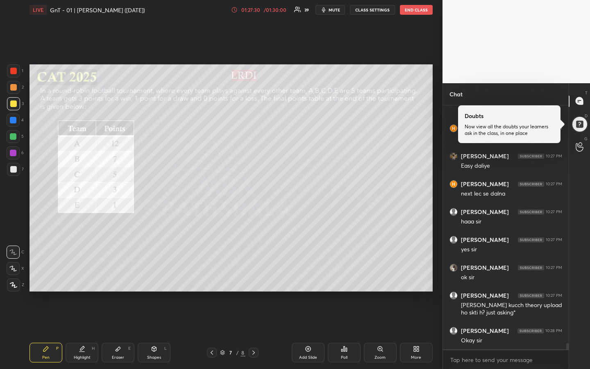
click at [437, 145] on div "1 2 3 4 5 6 7 R O A L C X Z Erase all C X Z LIVE GnT - 01 | [PERSON_NAME] ([DAT…" at bounding box center [221, 184] width 442 height 369
click at [436, 142] on div "1 2 3 4 5 6 7 R O A L C X Z Erase all C X Z LIVE GnT - 01 | [PERSON_NAME] ([DAT…" at bounding box center [221, 184] width 442 height 369
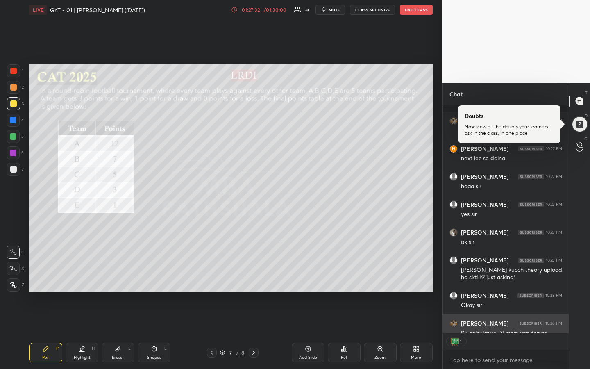
scroll to position [9529, 0]
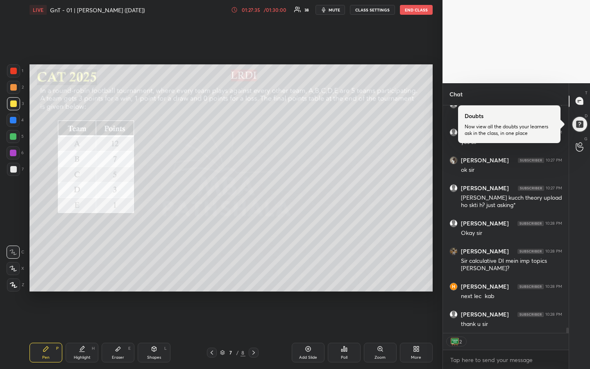
click at [580, 276] on div "T Messages (T) Doubts Now view all the doubts your learners ask in the class, i…" at bounding box center [579, 226] width 21 height 286
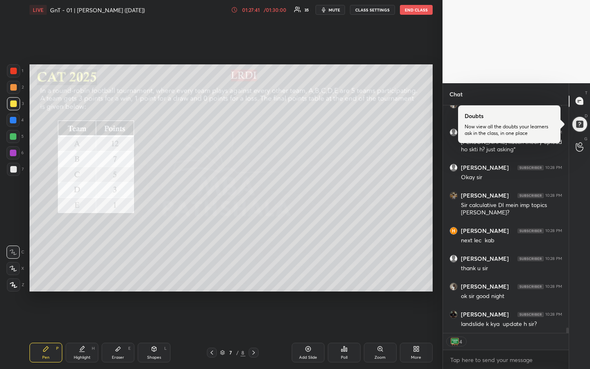
scroll to position [9641, 0]
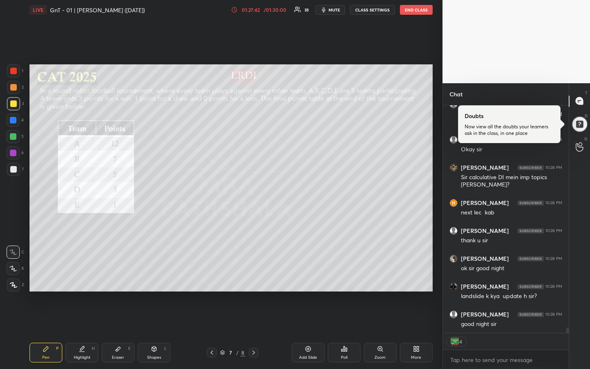
click at [579, 236] on div "T Messages (T) Doubts Now view all the doubts your learners ask in the class, i…" at bounding box center [579, 226] width 21 height 286
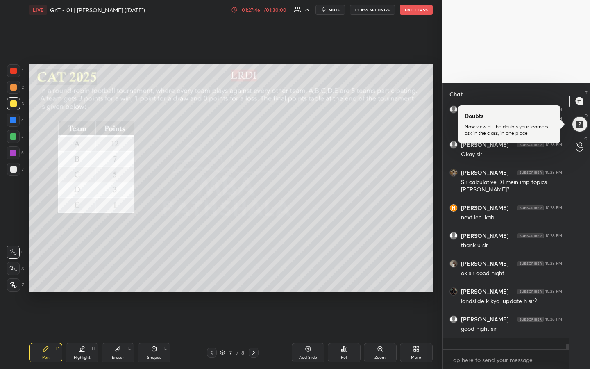
scroll to position [9625, 0]
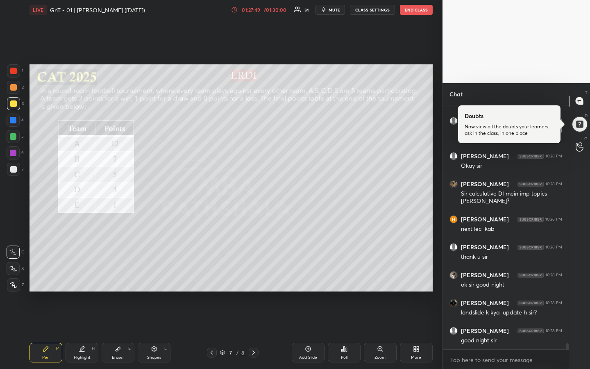
click at [579, 222] on div "T Messages (T) Doubts Now view all the doubts your learners ask in the class, i…" at bounding box center [579, 226] width 21 height 286
click at [579, 212] on div "T Messages (T) Doubts Now view all the doubts your learners ask in the class, i…" at bounding box center [579, 226] width 21 height 286
click at [578, 206] on div "T Messages (T) Doubts Now view all the doubts your learners ask in the class, i…" at bounding box center [579, 226] width 21 height 286
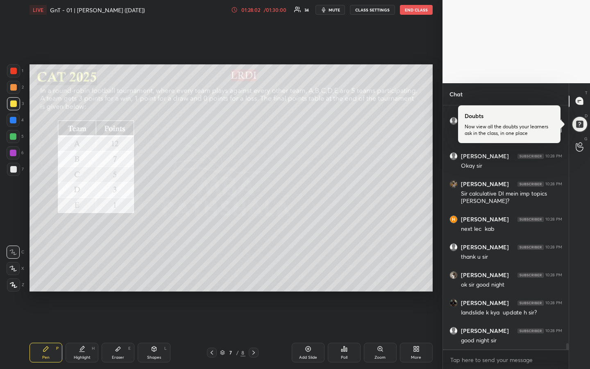
click at [578, 206] on div "T Messages (T) Doubts Now view all the doubts your learners ask in the class, i…" at bounding box center [579, 226] width 21 height 286
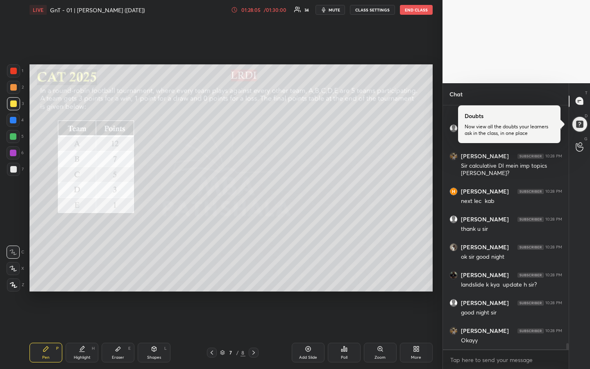
click at [579, 208] on div "T Messages (T) Doubts Now view all the doubts your learners ask in the class, i…" at bounding box center [579, 226] width 21 height 286
click at [580, 211] on div "T Messages (T) Doubts Now view all the doubts your learners ask in the class, i…" at bounding box center [579, 226] width 21 height 286
click at [579, 210] on div "T Messages (T) Doubts Now view all the doubts your learners ask in the class, i…" at bounding box center [579, 226] width 21 height 286
click at [579, 206] on div "T Messages (T) Doubts Now view all the doubts your learners ask in the class, i…" at bounding box center [579, 226] width 21 height 286
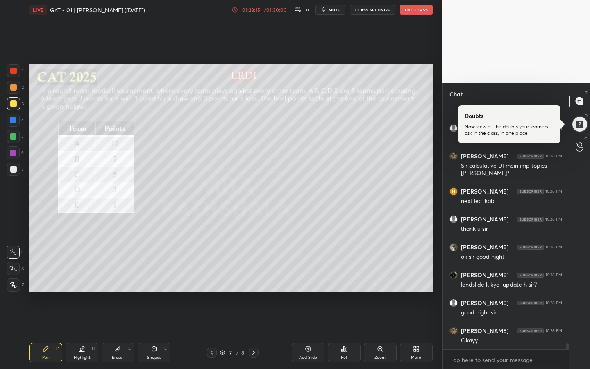
scroll to position [9680, 0]
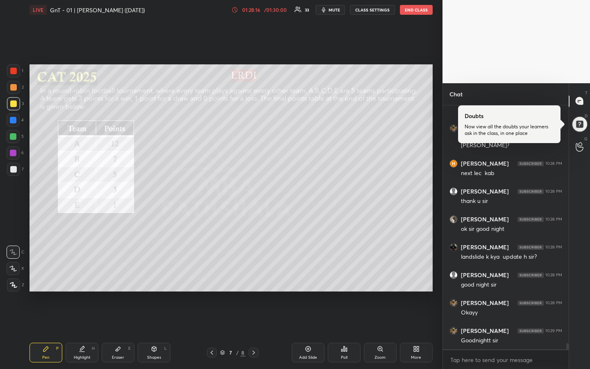
click at [579, 206] on div "T Messages (T) Doubts Now view all the doubts your learners ask in the class, i…" at bounding box center [579, 226] width 21 height 286
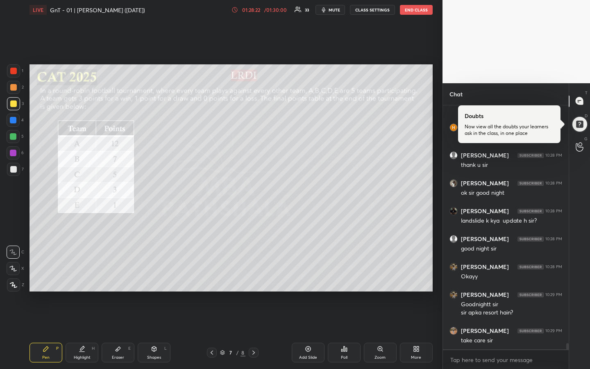
scroll to position [9744, 0]
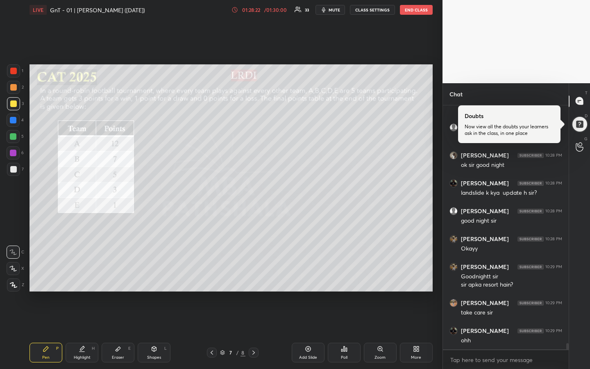
click at [579, 206] on div "T Messages (T) Doubts Now view all the doubts your learners ask in the class, i…" at bounding box center [579, 226] width 21 height 286
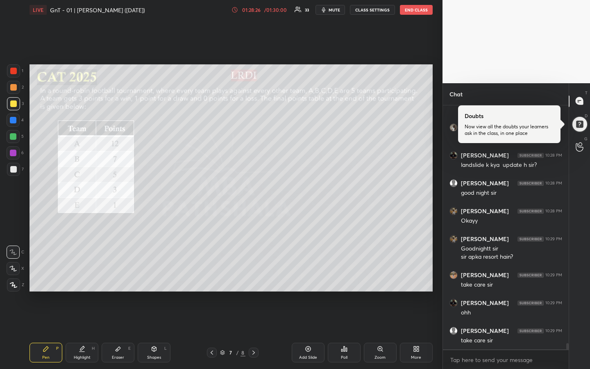
click at [579, 206] on div "T Messages (T) Doubts Now view all the doubts your learners ask in the class, i…" at bounding box center [579, 226] width 21 height 286
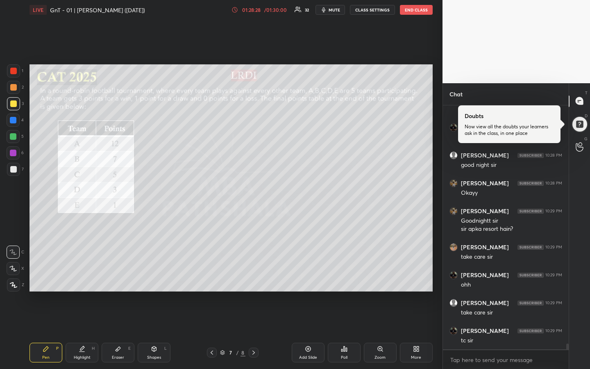
click at [436, 208] on div "1 2 3 4 5 6 7 R O A L C X Z Erase all C X Z LIVE GnT - 01 | [PERSON_NAME] ([DAT…" at bounding box center [221, 184] width 442 height 369
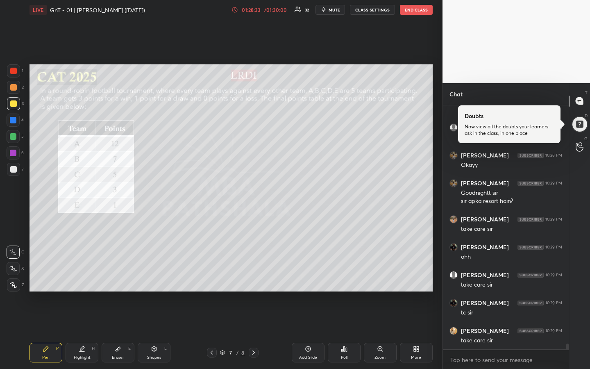
drag, startPoint x: 415, startPoint y: 9, endPoint x: 415, endPoint y: 329, distance: 320.0
click at [415, 9] on button "END CLASS" at bounding box center [416, 10] width 33 height 10
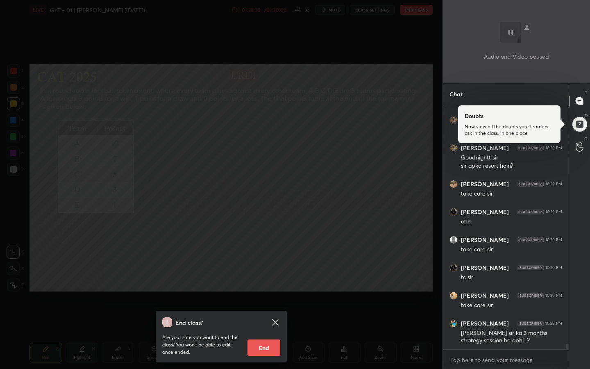
scroll to position [9891, 0]
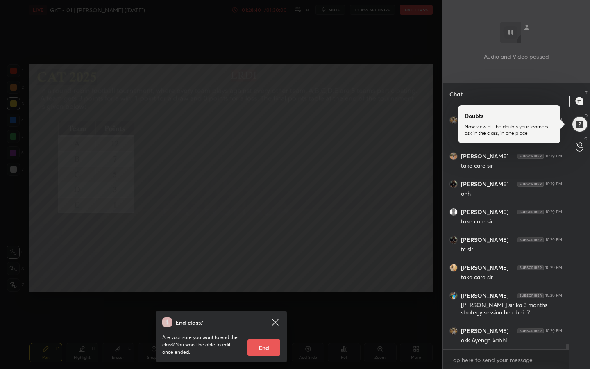
click at [274, 276] on icon at bounding box center [275, 322] width 10 height 10
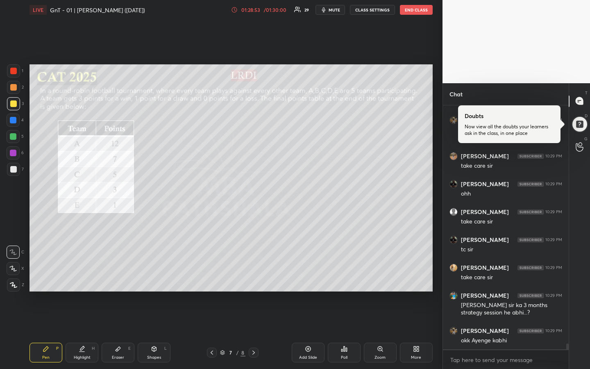
click at [417, 10] on button "END CLASS" at bounding box center [416, 10] width 33 height 10
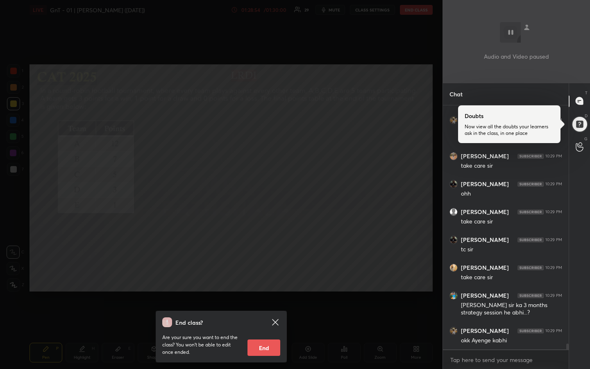
click at [266, 276] on button "End" at bounding box center [263, 347] width 33 height 16
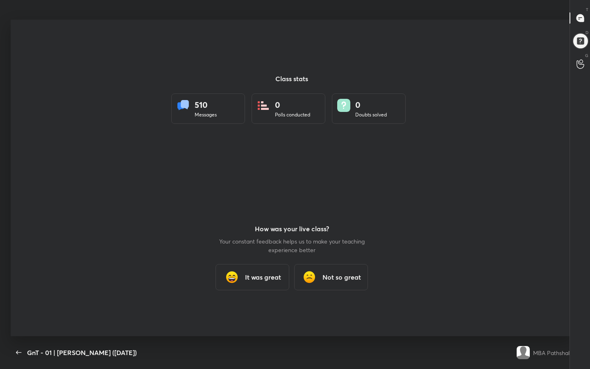
scroll to position [40655, 40388]
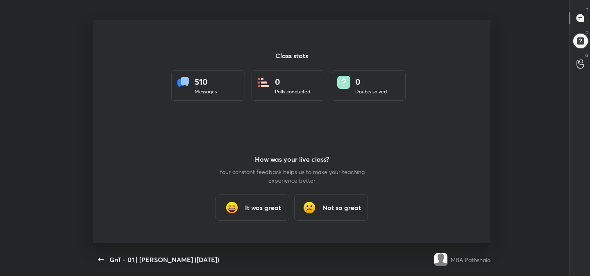
type textarea "x"
